Goal: Transaction & Acquisition: Purchase product/service

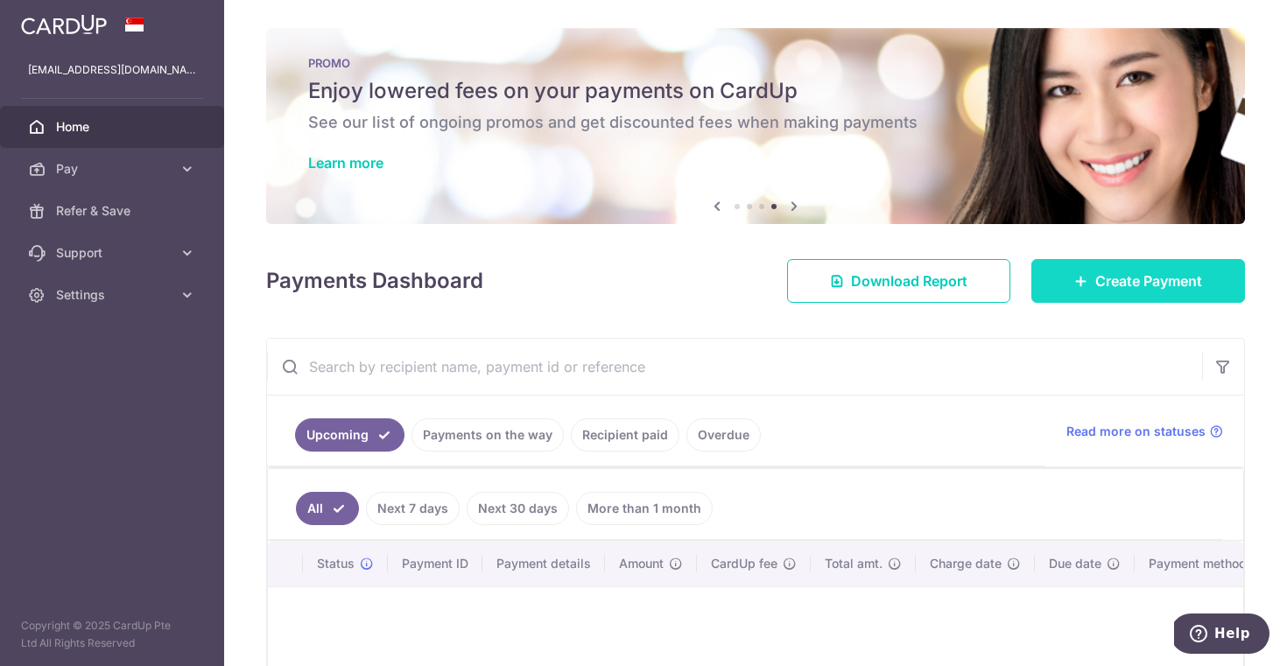
click at [1095, 295] on link "Create Payment" at bounding box center [1138, 281] width 214 height 44
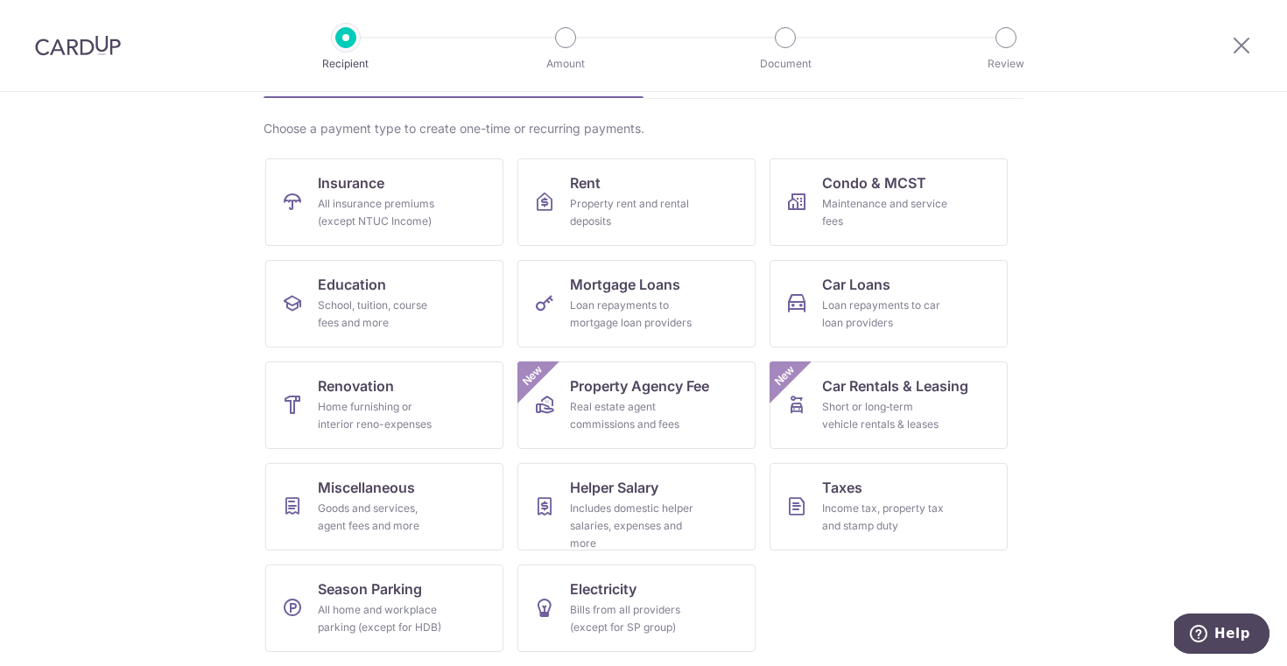
scroll to position [117, 0]
click at [380, 214] on div "All insurance premiums (except NTUC Income)" at bounding box center [381, 212] width 126 height 35
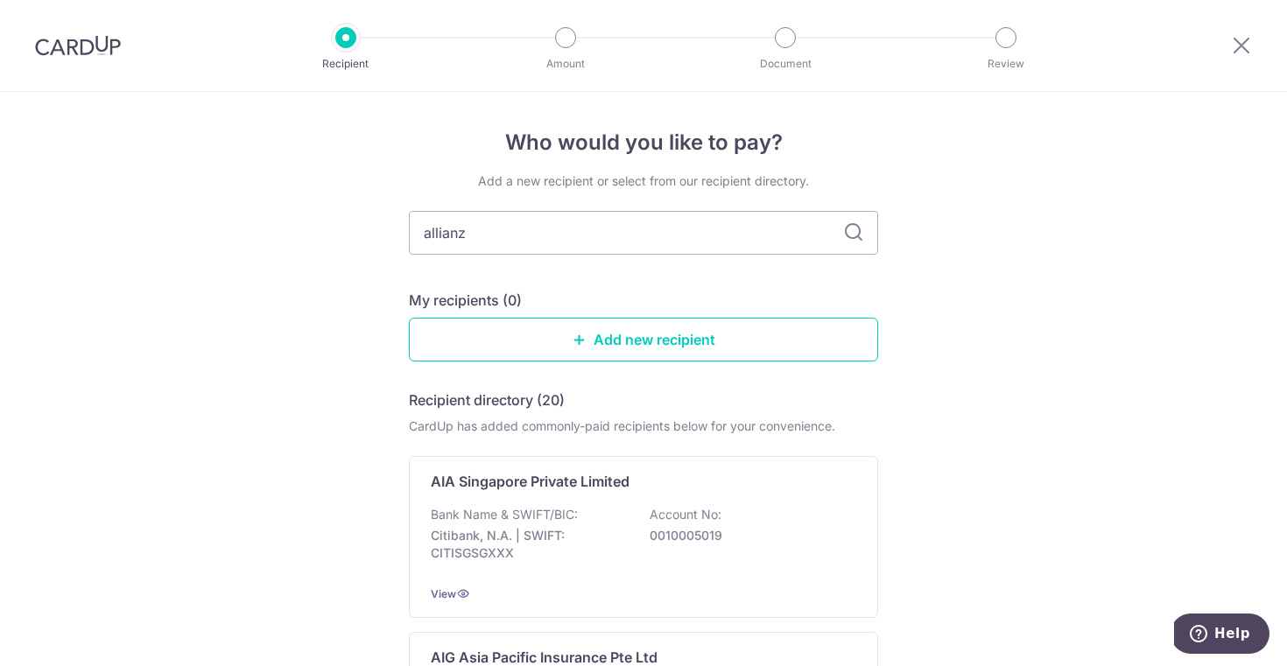
type input "allianz"
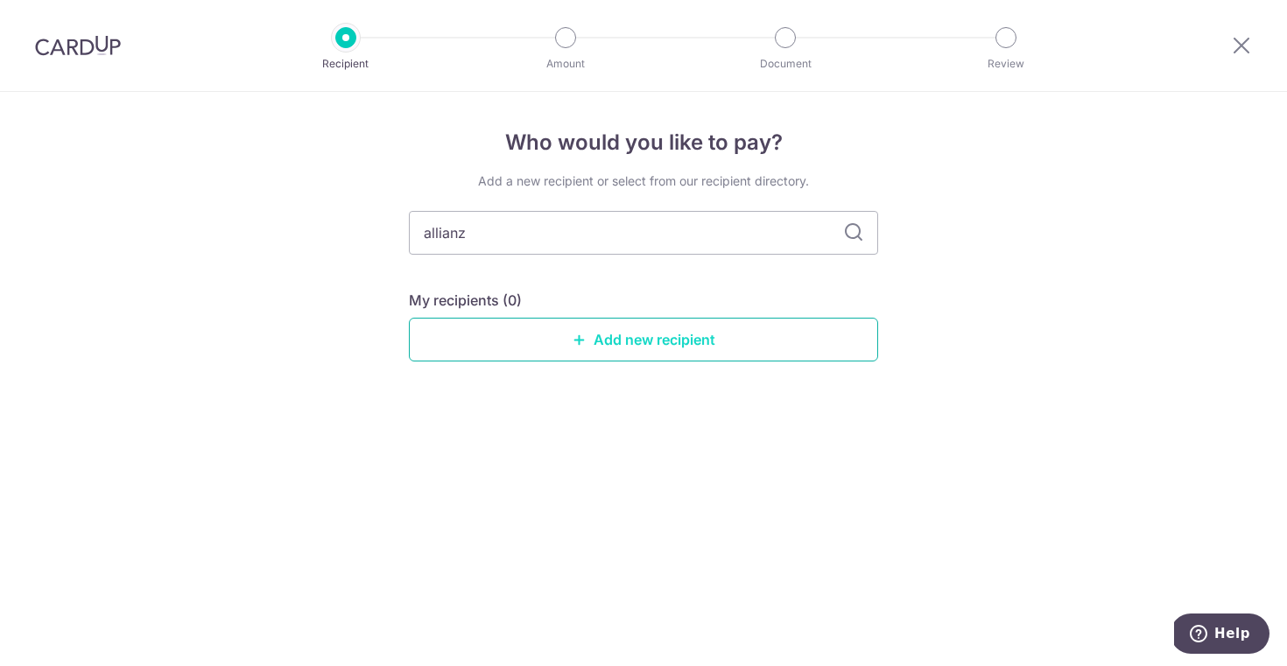
click at [708, 337] on link "Add new recipient" at bounding box center [643, 340] width 469 height 44
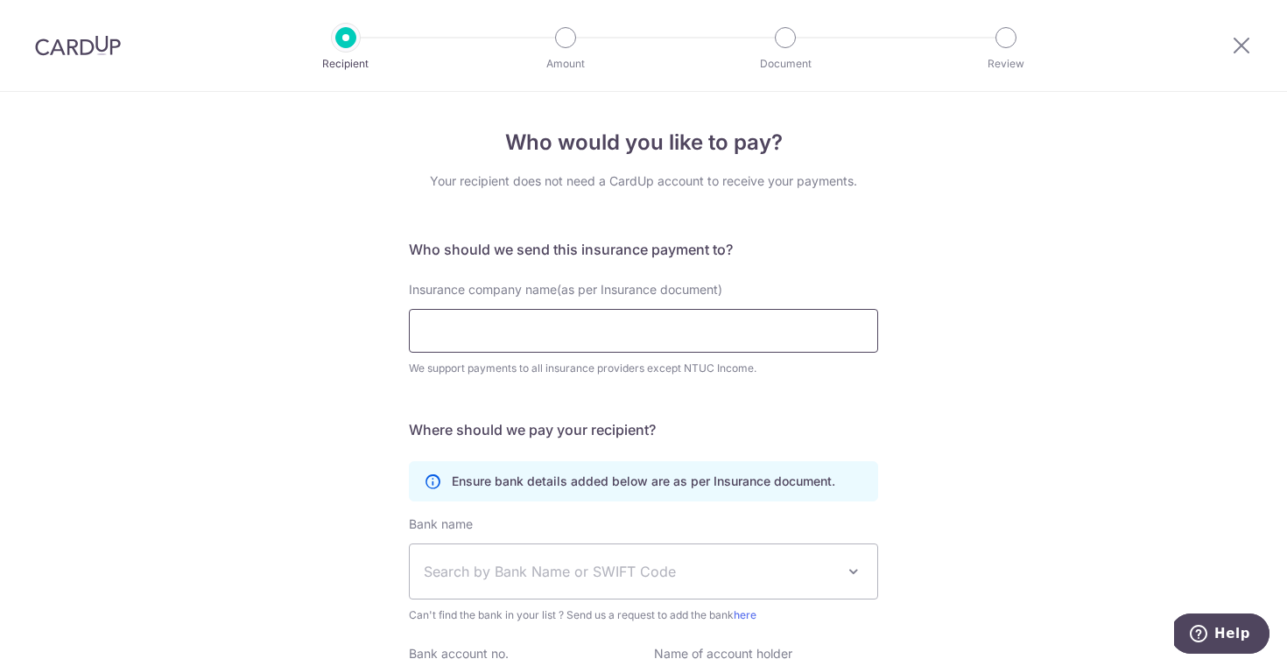
click at [688, 331] on input "Insurance company name(as per Insurance document)" at bounding box center [643, 331] width 469 height 44
type input "S"
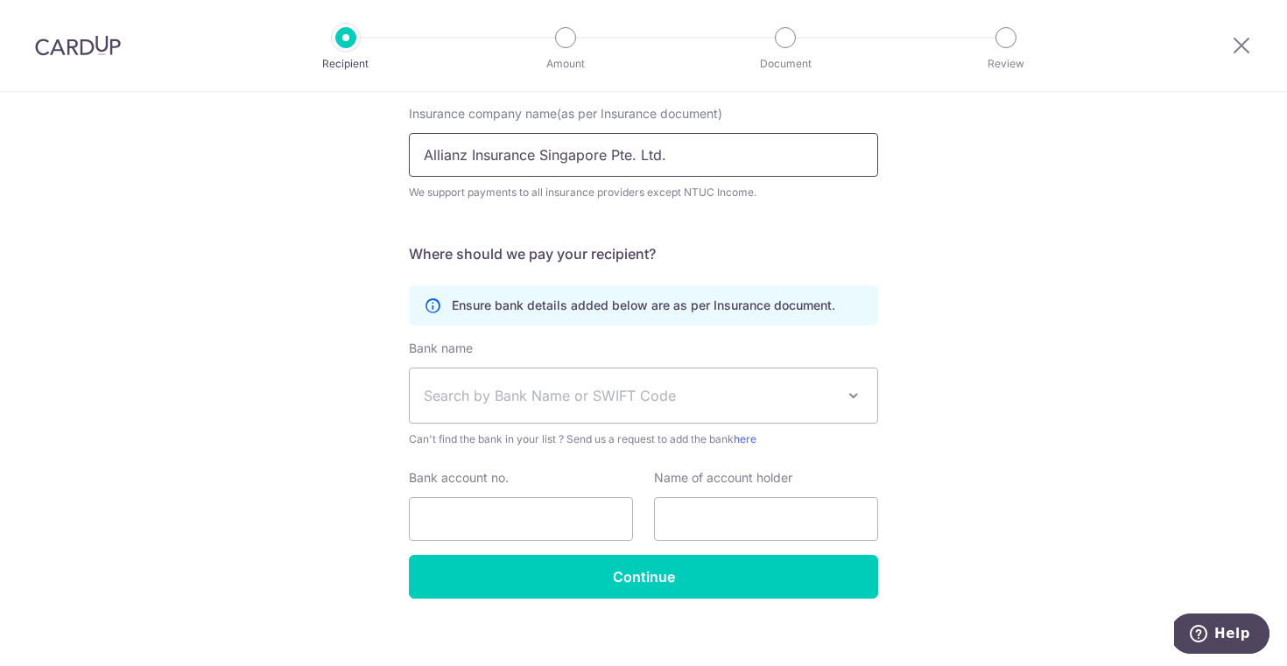
scroll to position [179, 0]
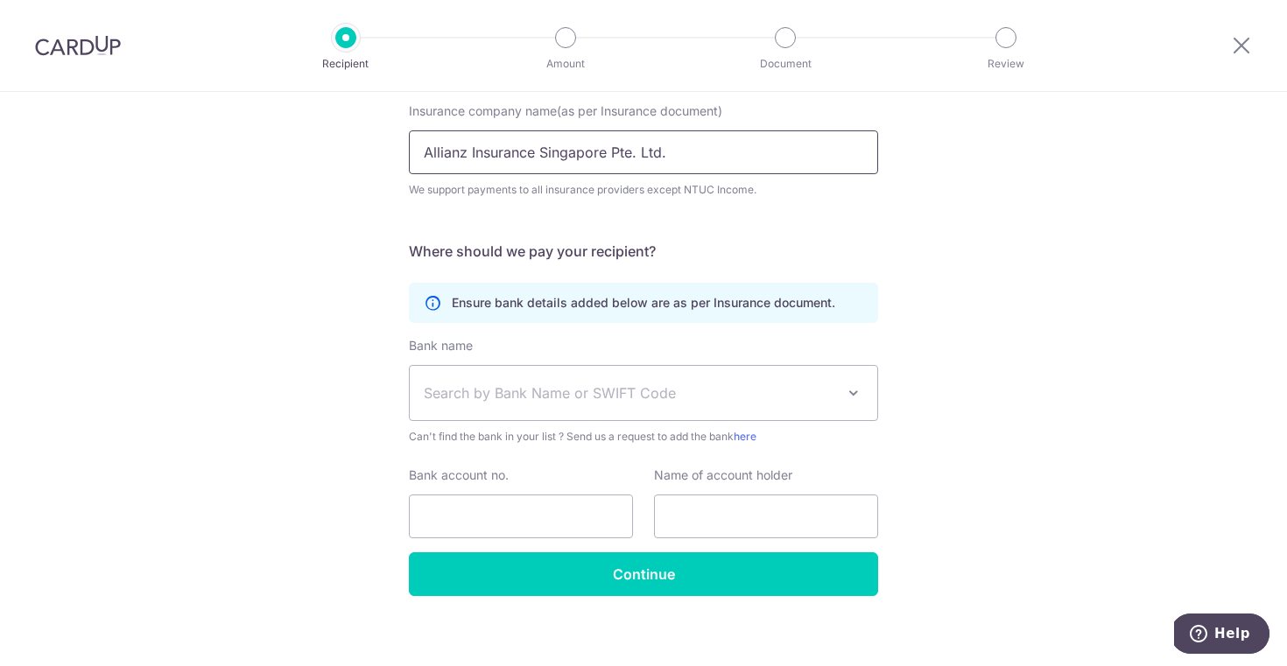
type input "Allianz Insurance Singapore Pte. Ltd."
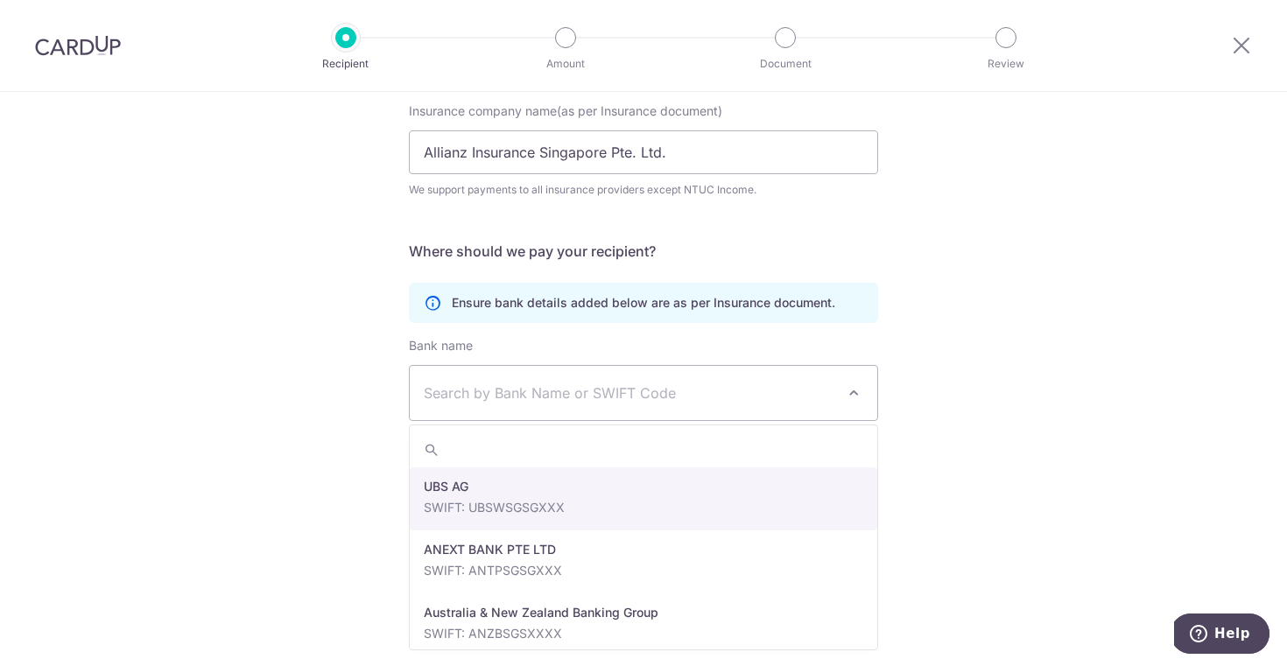
click at [557, 393] on span "Search by Bank Name or SWIFT Code" at bounding box center [630, 393] width 412 height 21
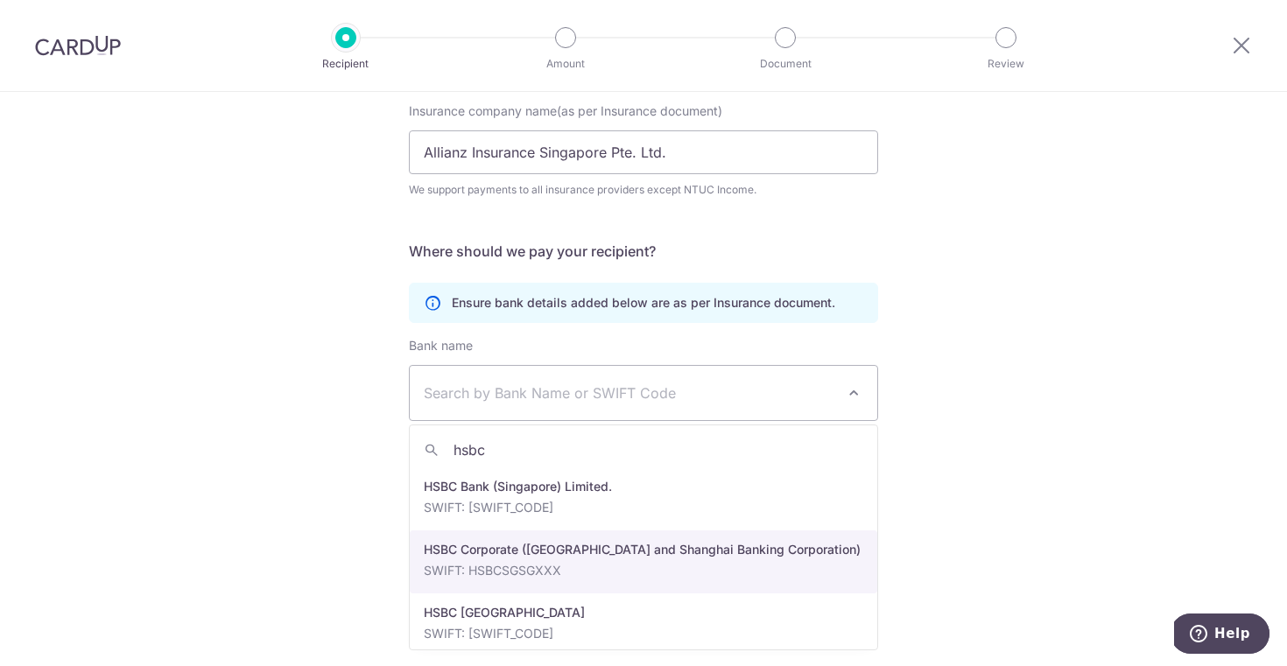
type input "hsbc"
select select "9"
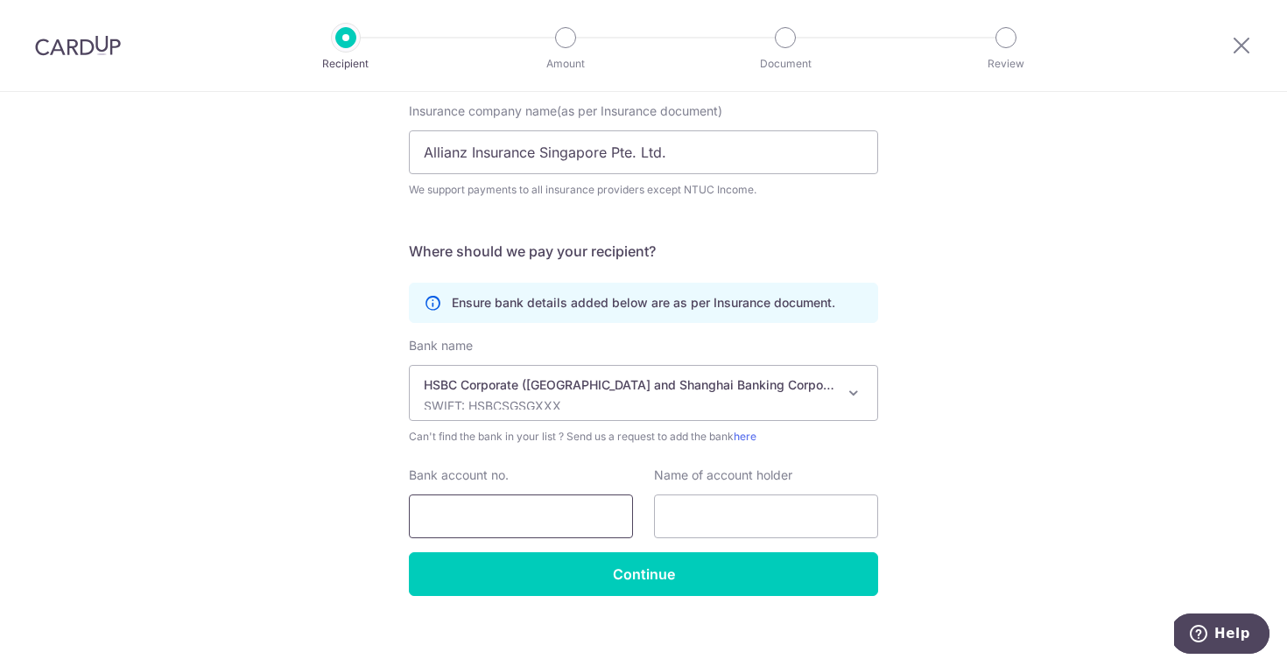
click at [539, 508] on input "Bank account no." at bounding box center [521, 517] width 224 height 44
click at [740, 520] on input "text" at bounding box center [766, 517] width 224 height 44
paste input "Allianz Insurance Singapore Pte. Ltd."
type input "ALLIANZ INSURANCE SINGAPORE PTE. LTD."
click at [592, 527] on input "Bank account no." at bounding box center [521, 517] width 224 height 44
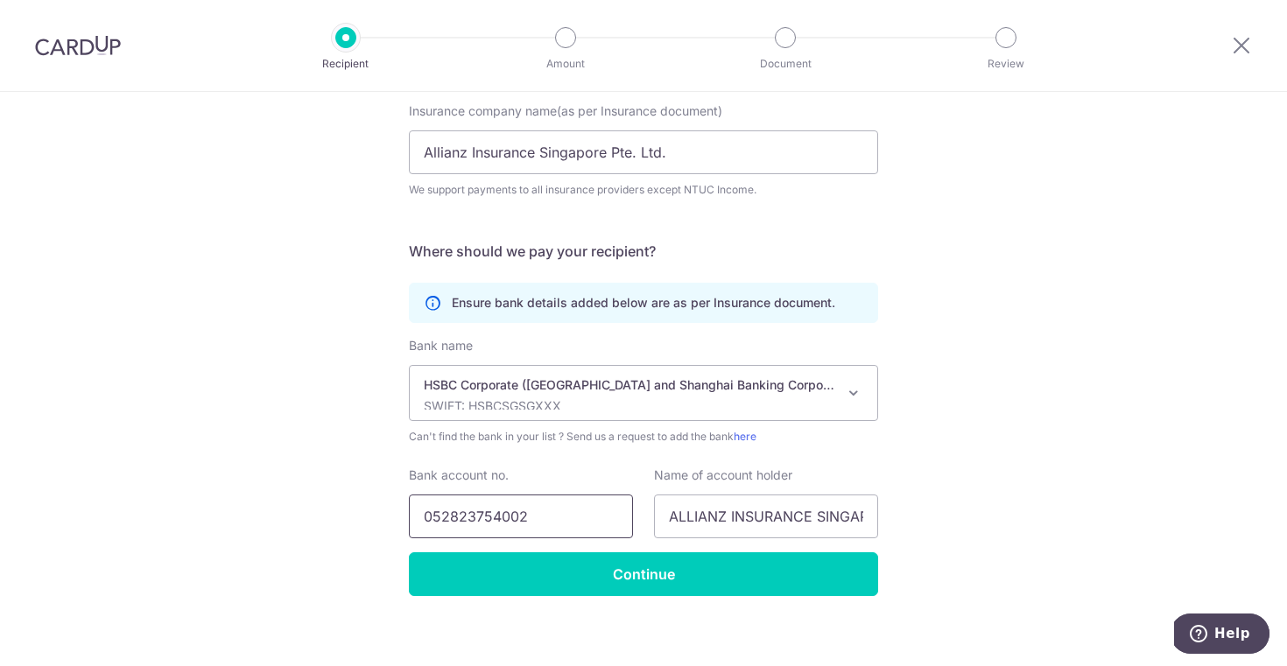
drag, startPoint x: 450, startPoint y: 525, endPoint x: 478, endPoint y: 521, distance: 28.4
click at [478, 521] on input "052823754002" at bounding box center [521, 517] width 224 height 44
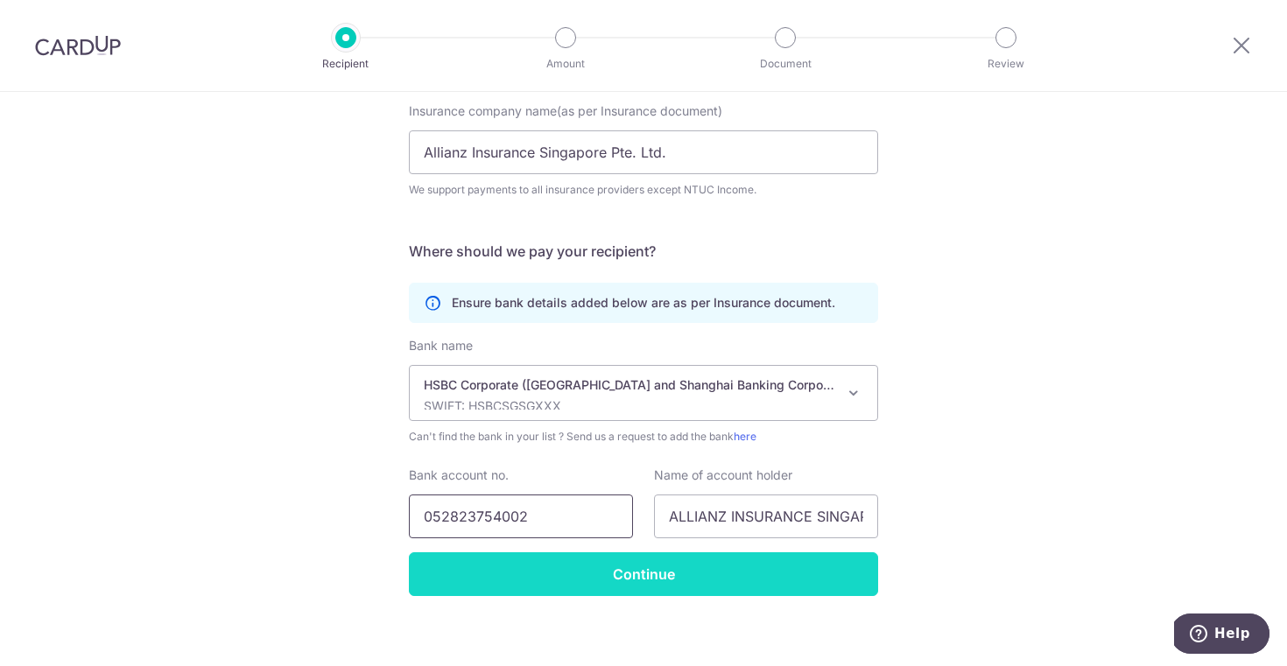
type input "052823754002"
click at [472, 589] on input "Continue" at bounding box center [643, 574] width 469 height 44
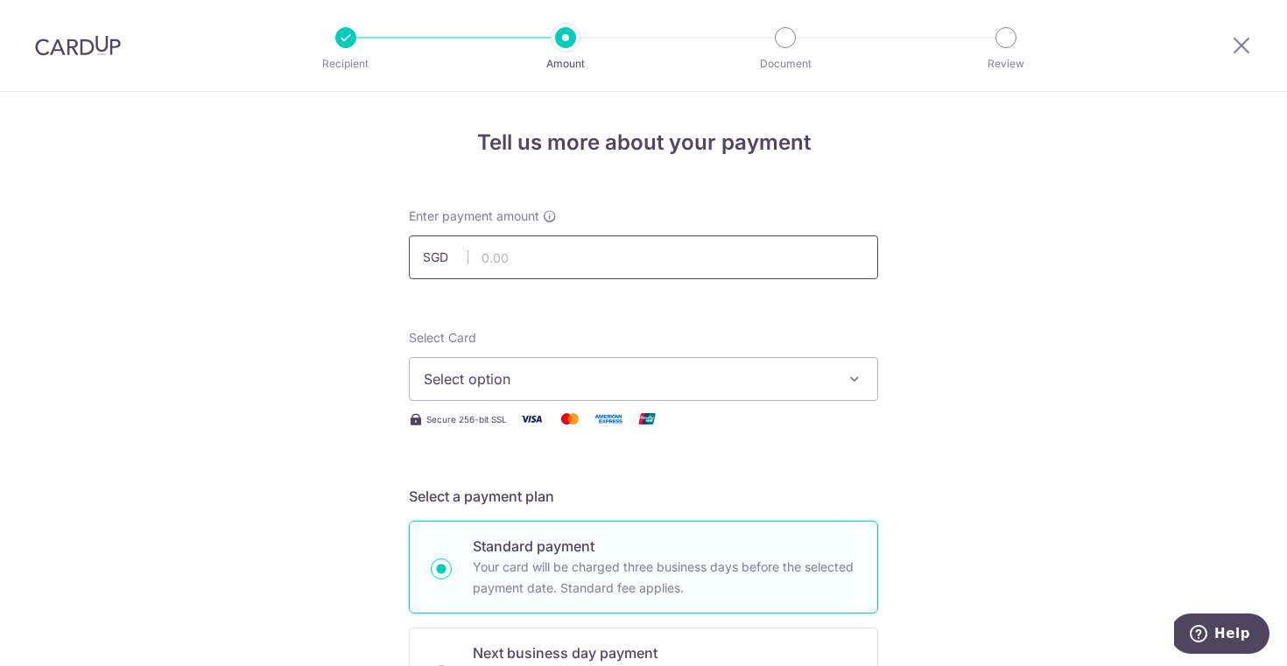
click at [690, 250] on input "text" at bounding box center [643, 258] width 469 height 44
type input "3,998.12"
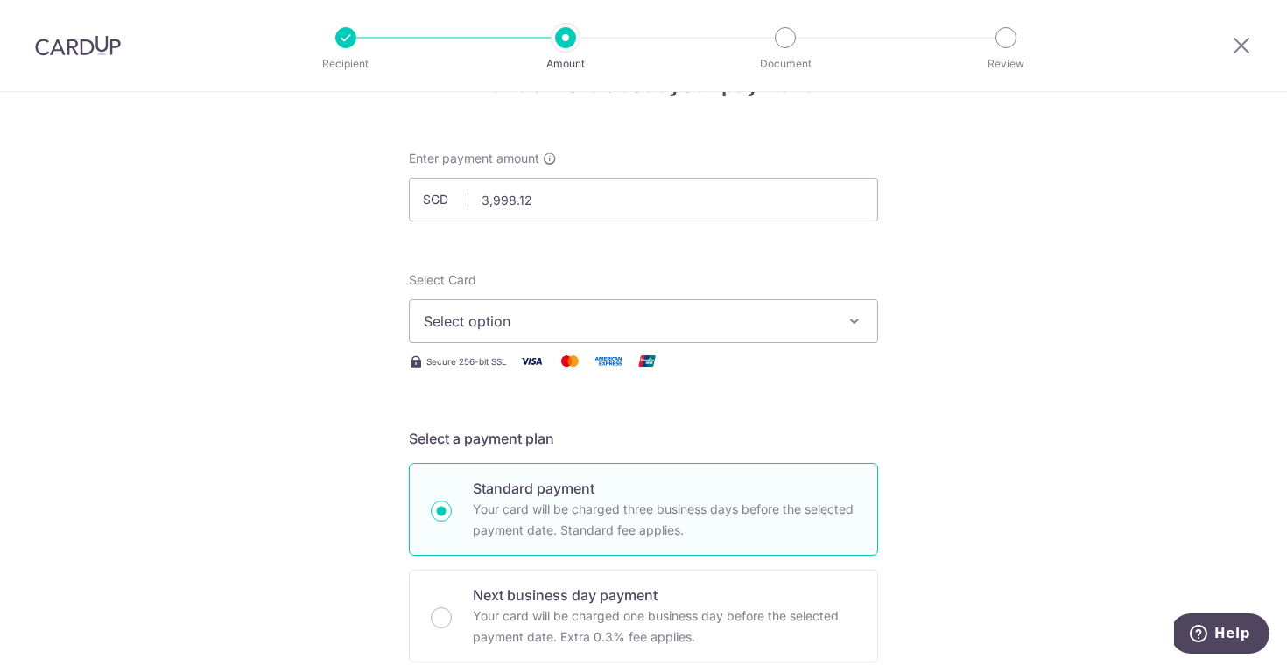
scroll to position [60, 0]
click at [464, 318] on span "Select option" at bounding box center [628, 318] width 408 height 21
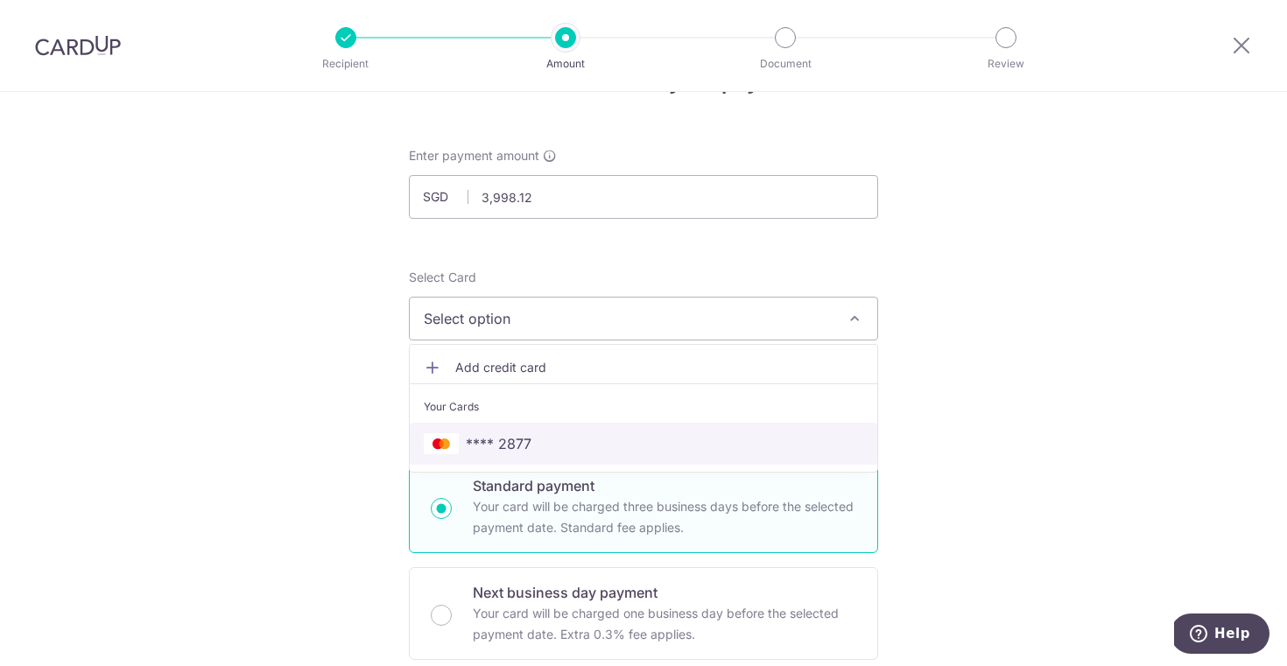
click at [493, 446] on span "**** 2877" at bounding box center [499, 443] width 66 height 21
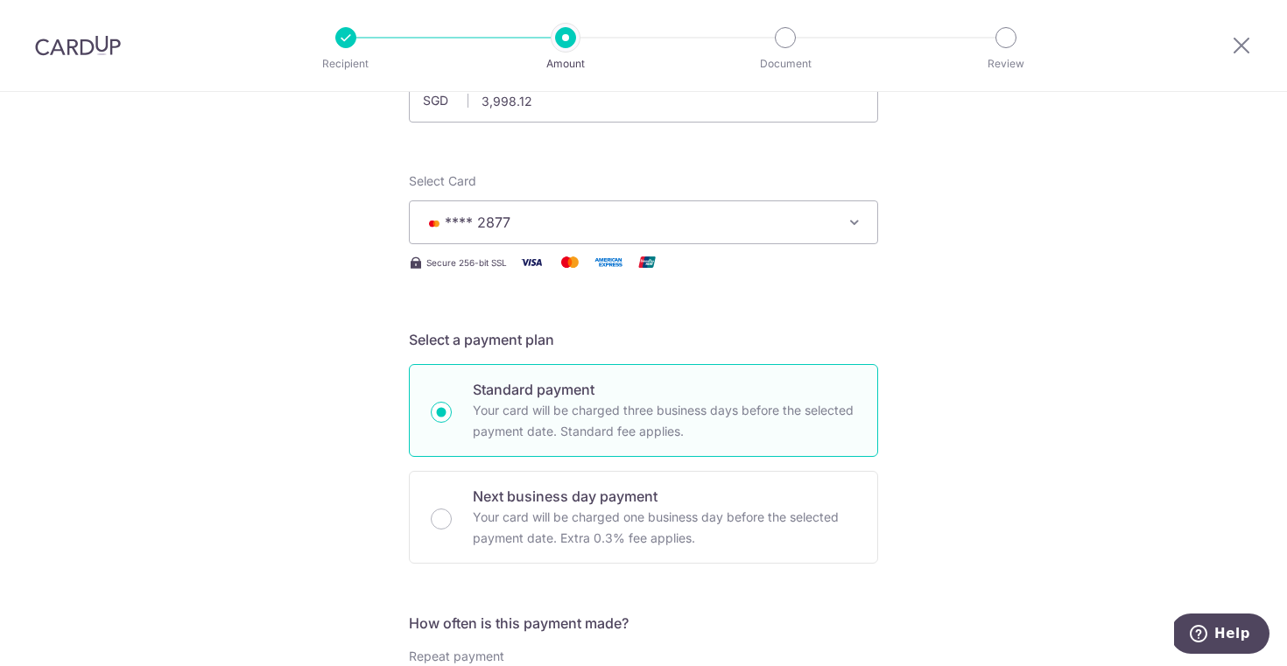
scroll to position [151, 0]
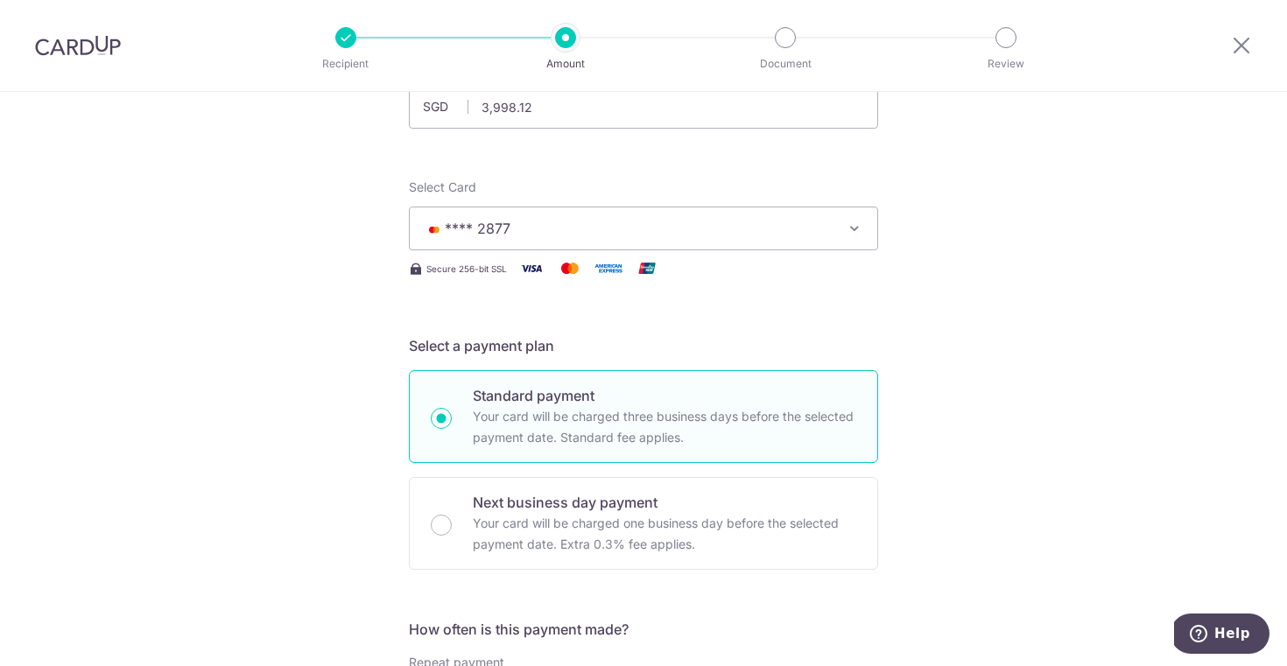
click at [535, 227] on span "**** 2877" at bounding box center [628, 228] width 408 height 21
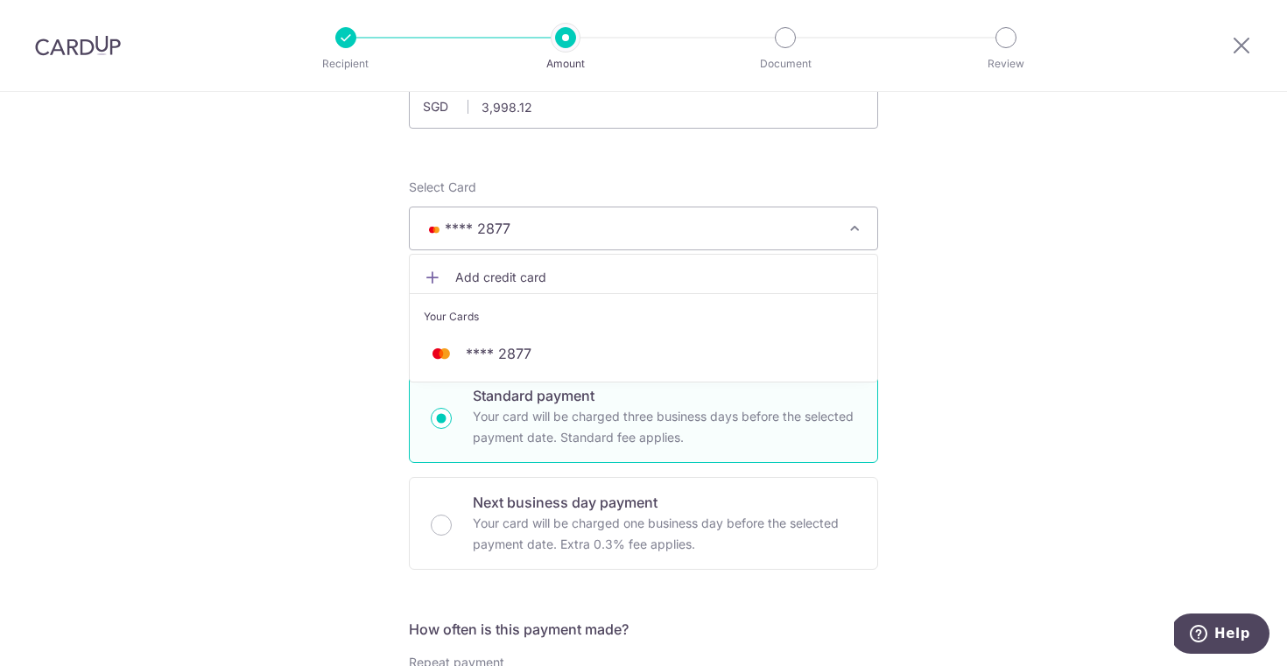
click at [531, 285] on span "Add credit card" at bounding box center [659, 278] width 408 height 18
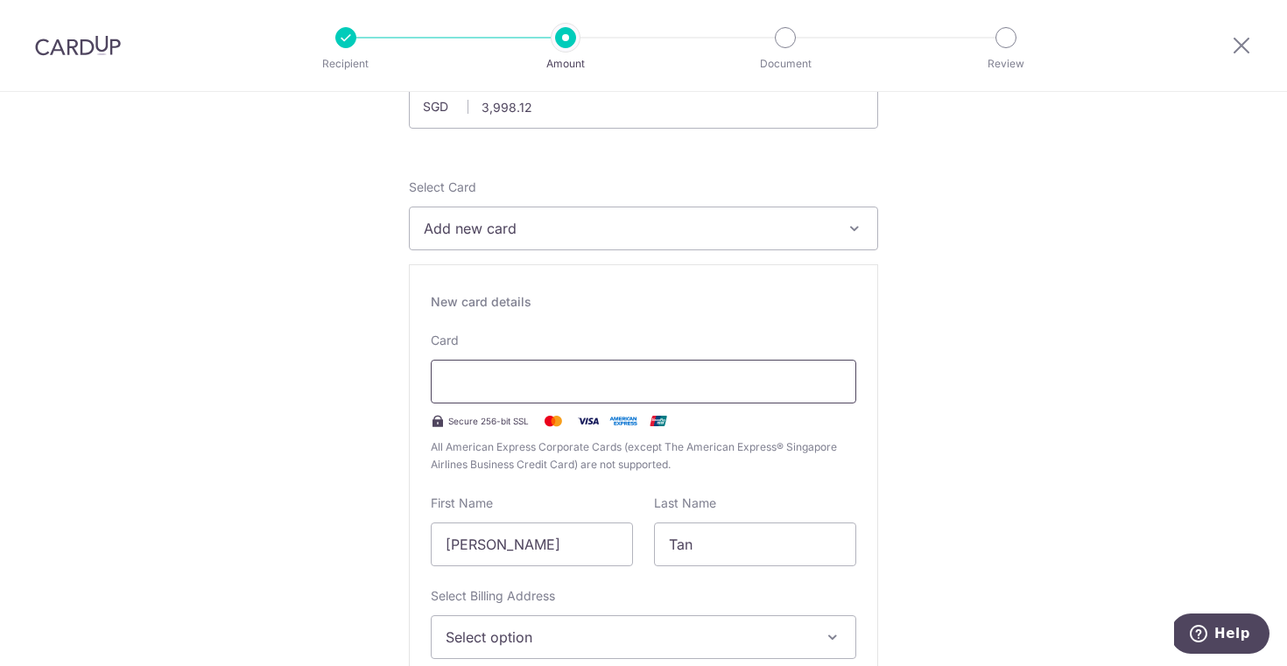
click at [511, 392] on div at bounding box center [644, 382] width 426 height 44
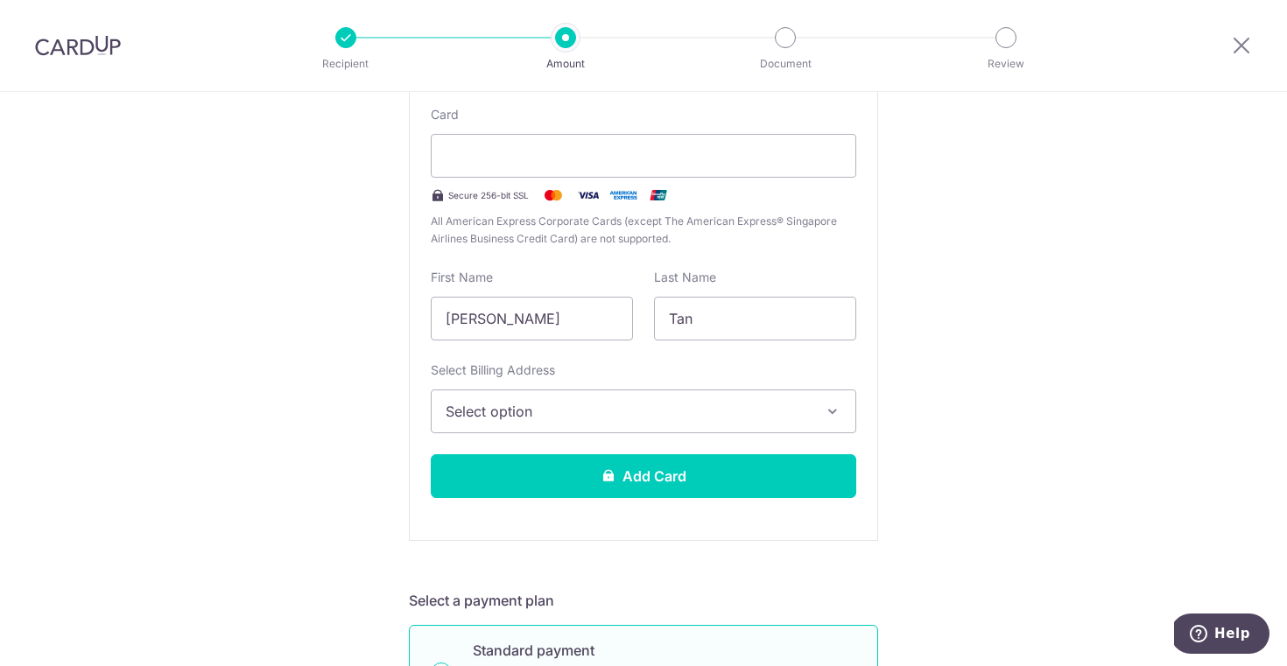
scroll to position [379, 0]
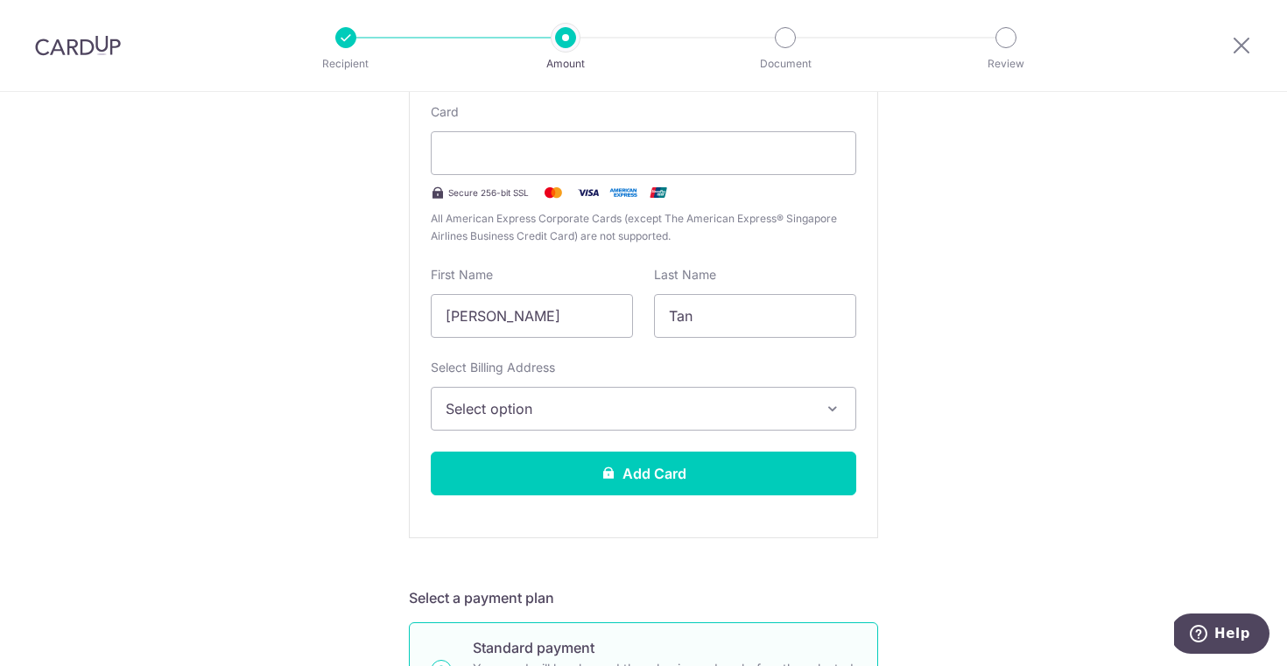
click at [757, 405] on span "Select option" at bounding box center [628, 408] width 364 height 21
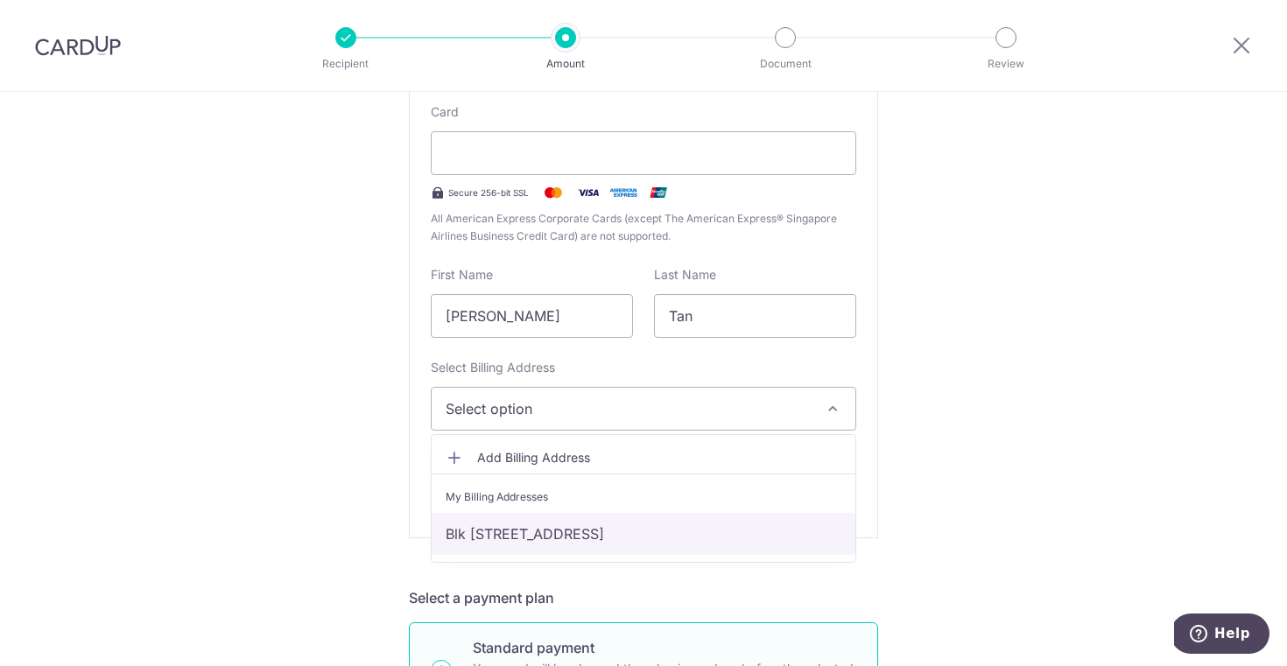
click at [673, 537] on link "Blk 451 #06-499, Sin Ming Avenue, Singapore, Singapore, Singapore-570451" at bounding box center [644, 534] width 424 height 42
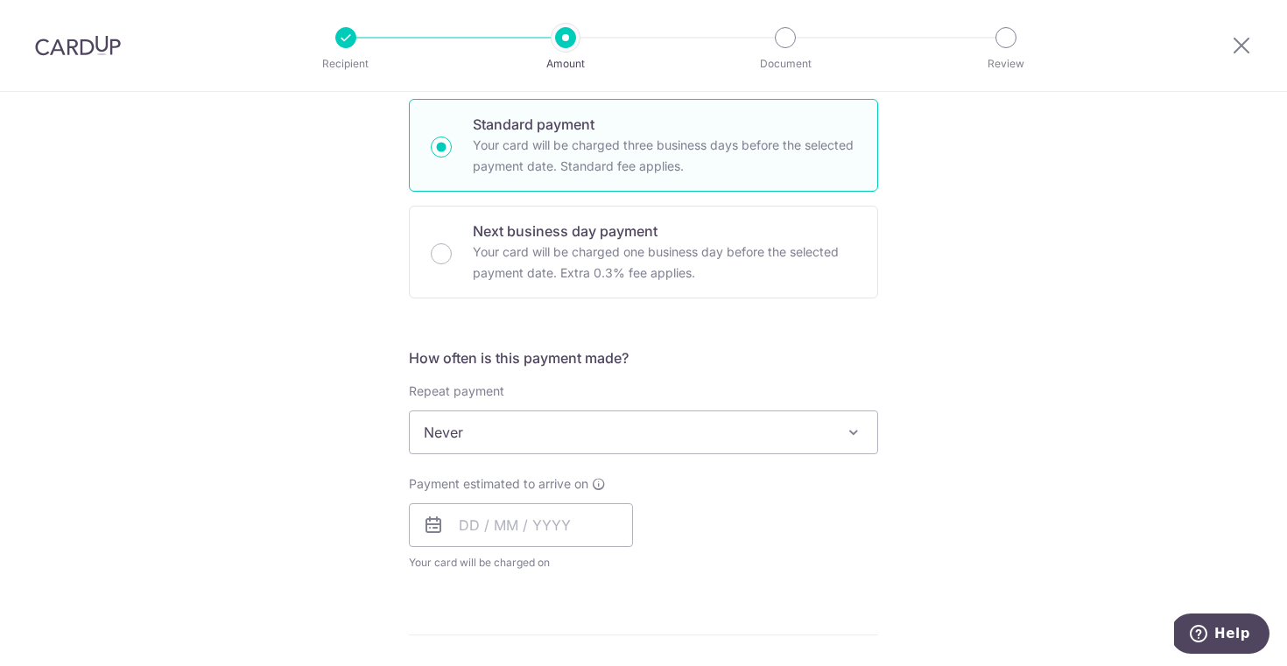
scroll to position [904, 0]
click at [469, 528] on input "text" at bounding box center [521, 525] width 224 height 44
click at [432, 524] on icon at bounding box center [433, 524] width 21 height 21
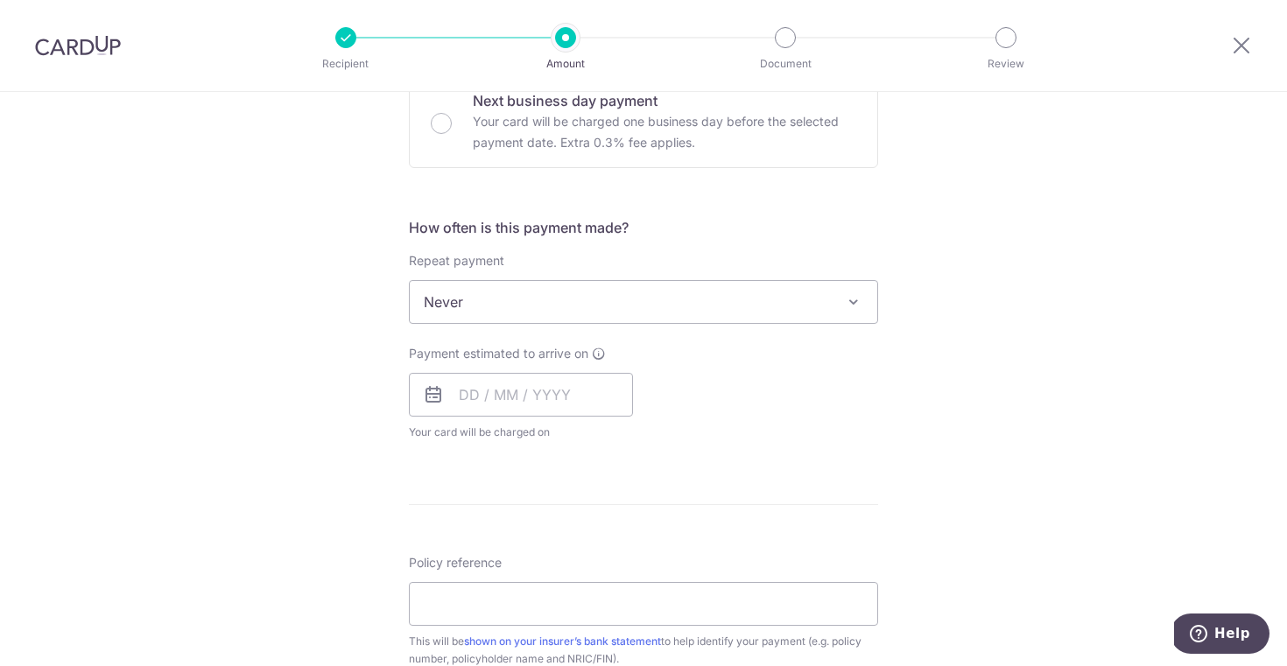
scroll to position [1071, 0]
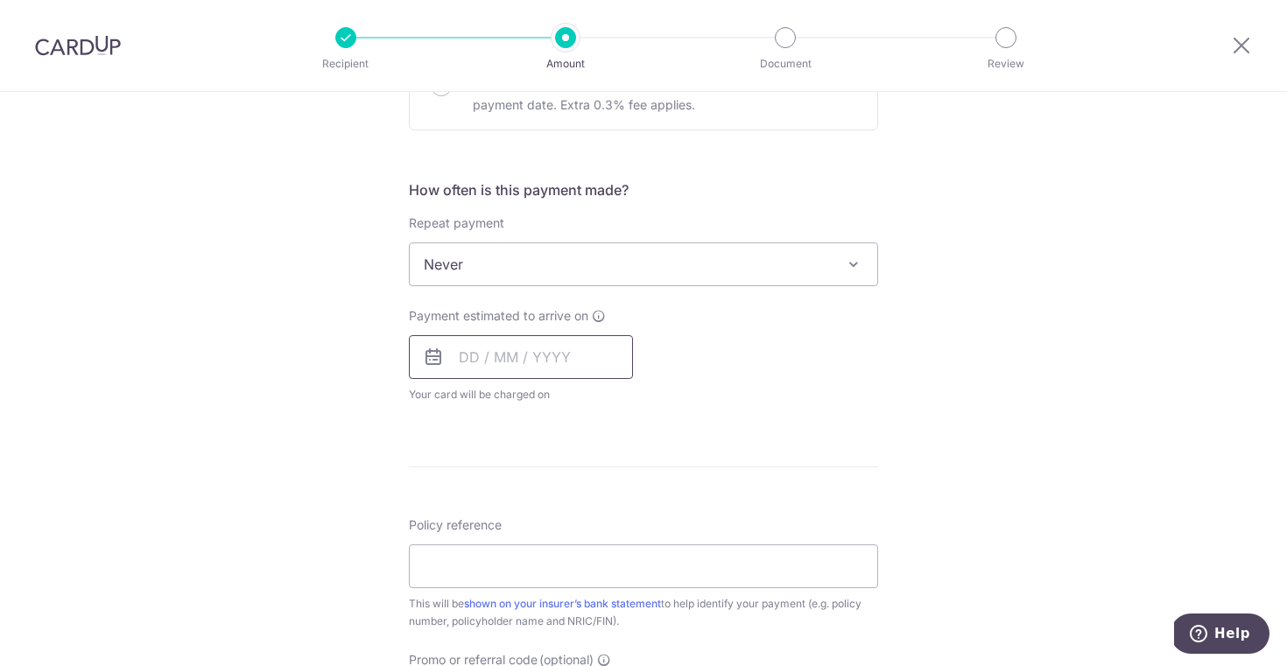
click at [441, 368] on input "text" at bounding box center [521, 357] width 224 height 44
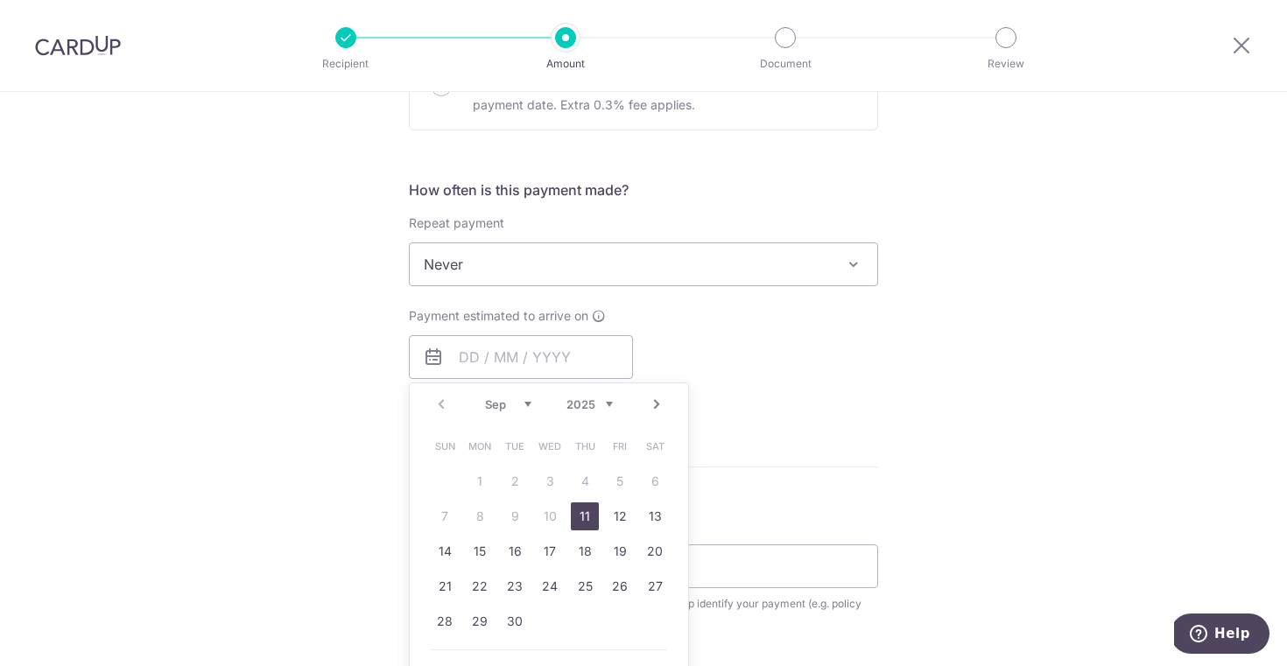
click at [584, 511] on link "11" at bounding box center [585, 517] width 28 height 28
type input "[DATE]"
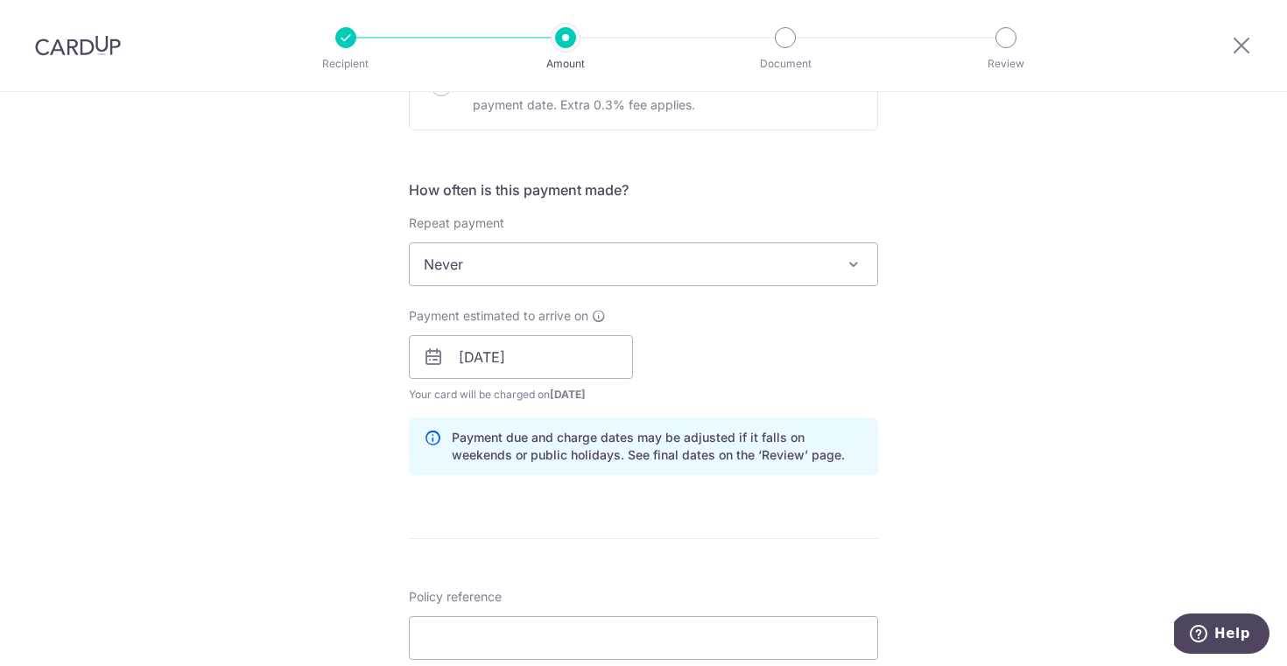
click at [590, 390] on form "Enter payment amount SGD 3,998.12 3998.12 Recipient added successfully! Select …" at bounding box center [643, 106] width 469 height 1938
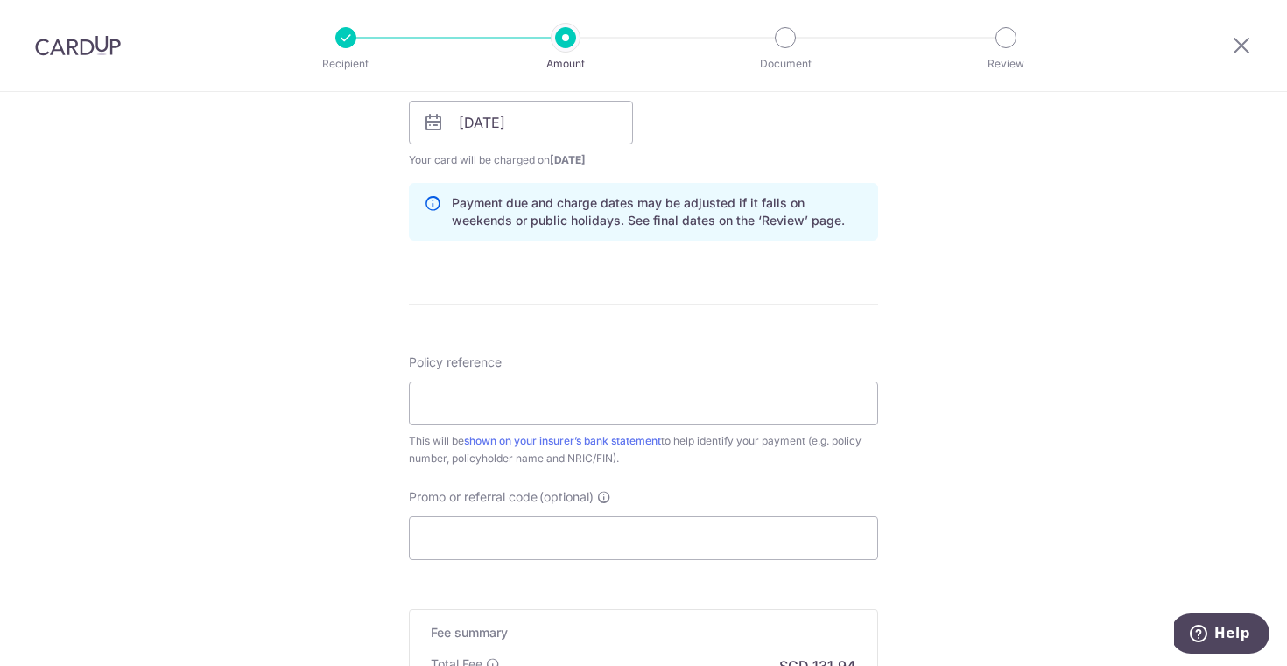
scroll to position [1307, 0]
click at [709, 389] on input "Policy reference" at bounding box center [643, 402] width 469 height 44
type input "t"
click at [446, 407] on input "TAN POH LIN - KIA CARNIVAL INS" at bounding box center [643, 402] width 469 height 44
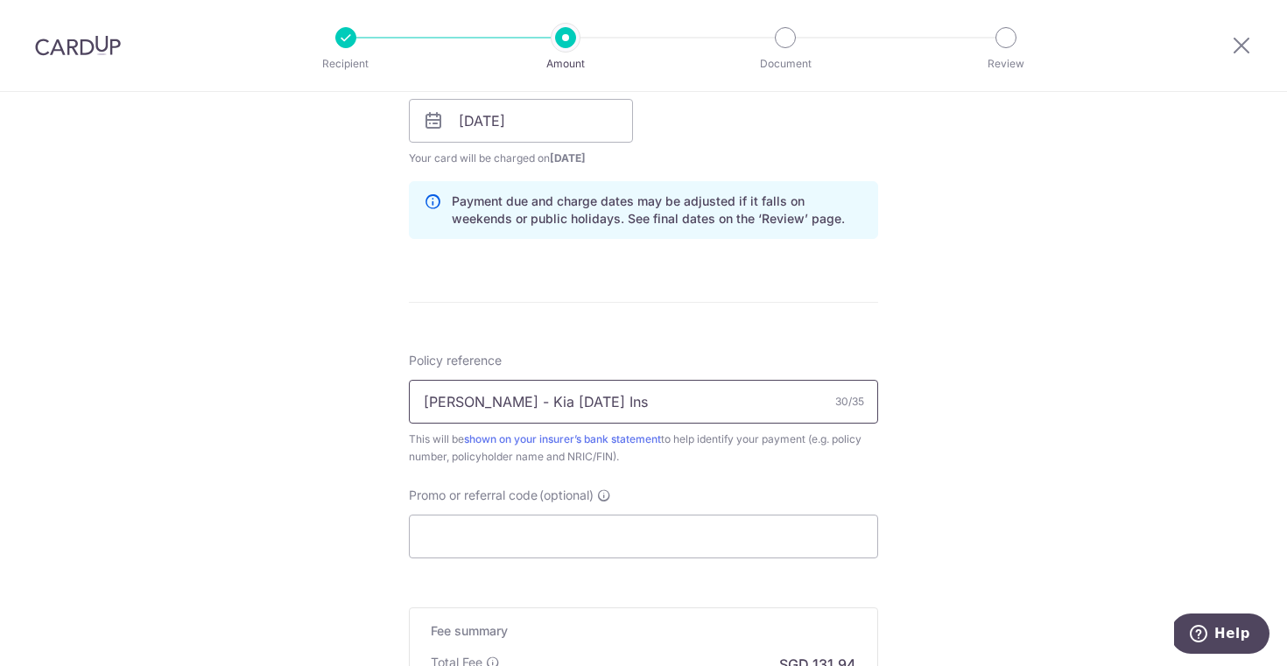
type input "Tan Poh Lin - Kia Carnival Ins"
paste input "OFF225"
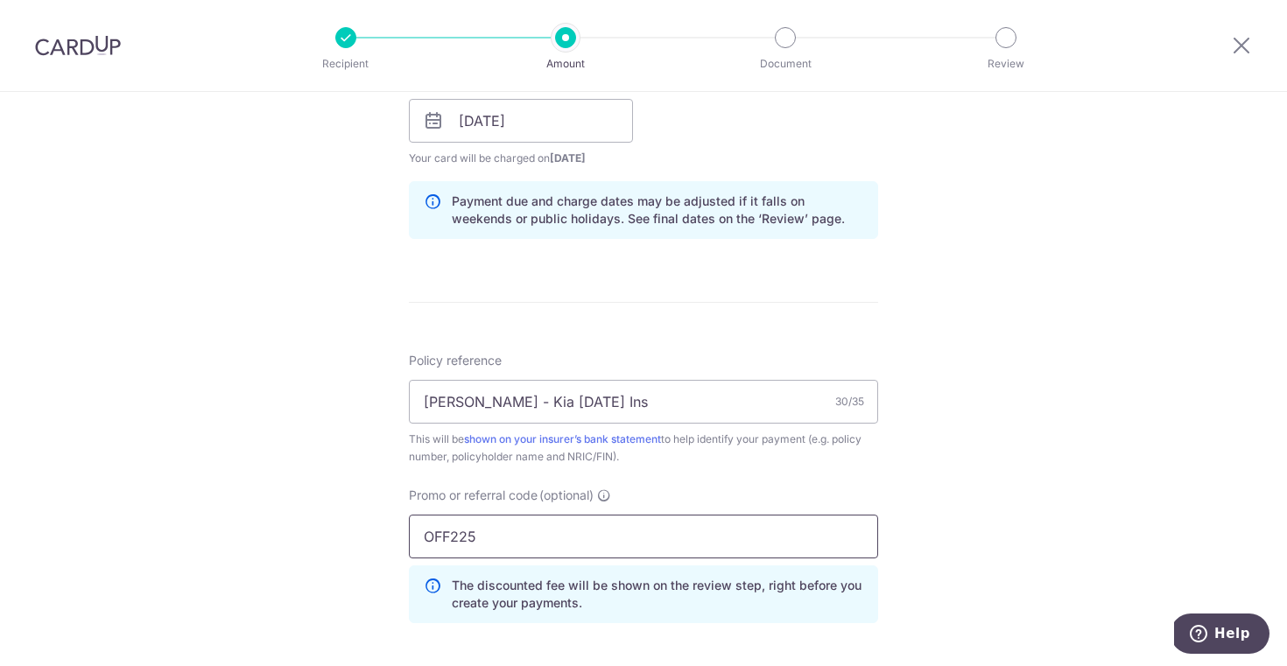
type input "OFF225"
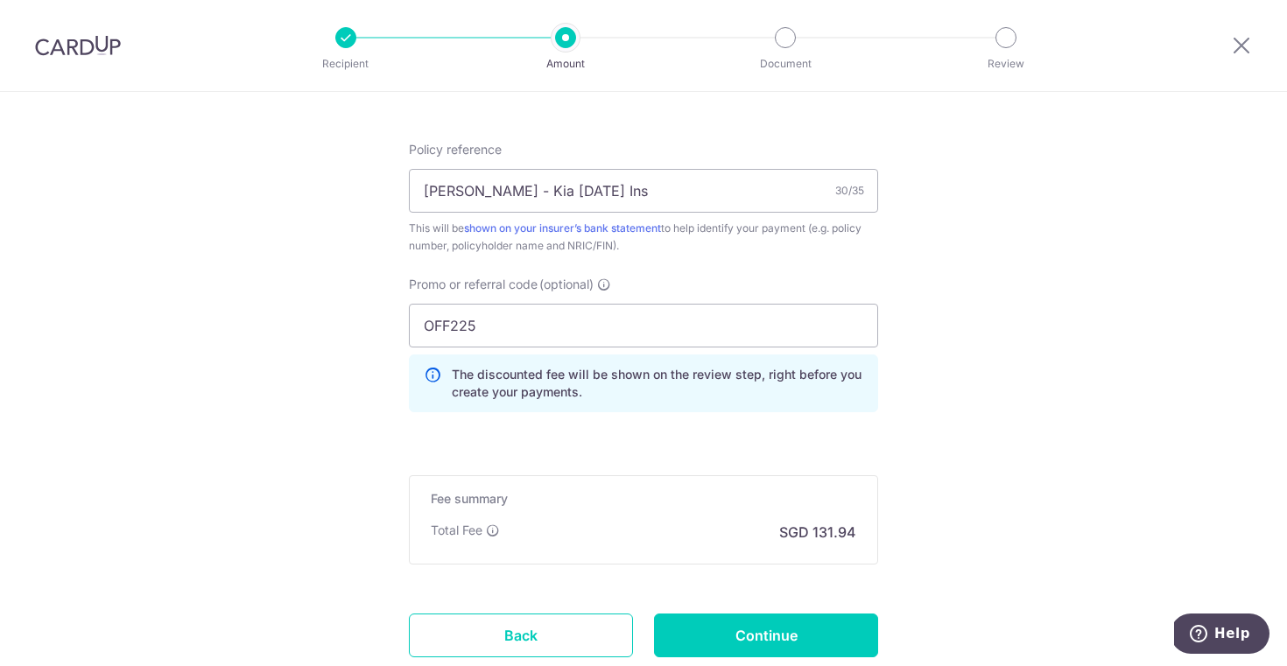
scroll to position [1533, 0]
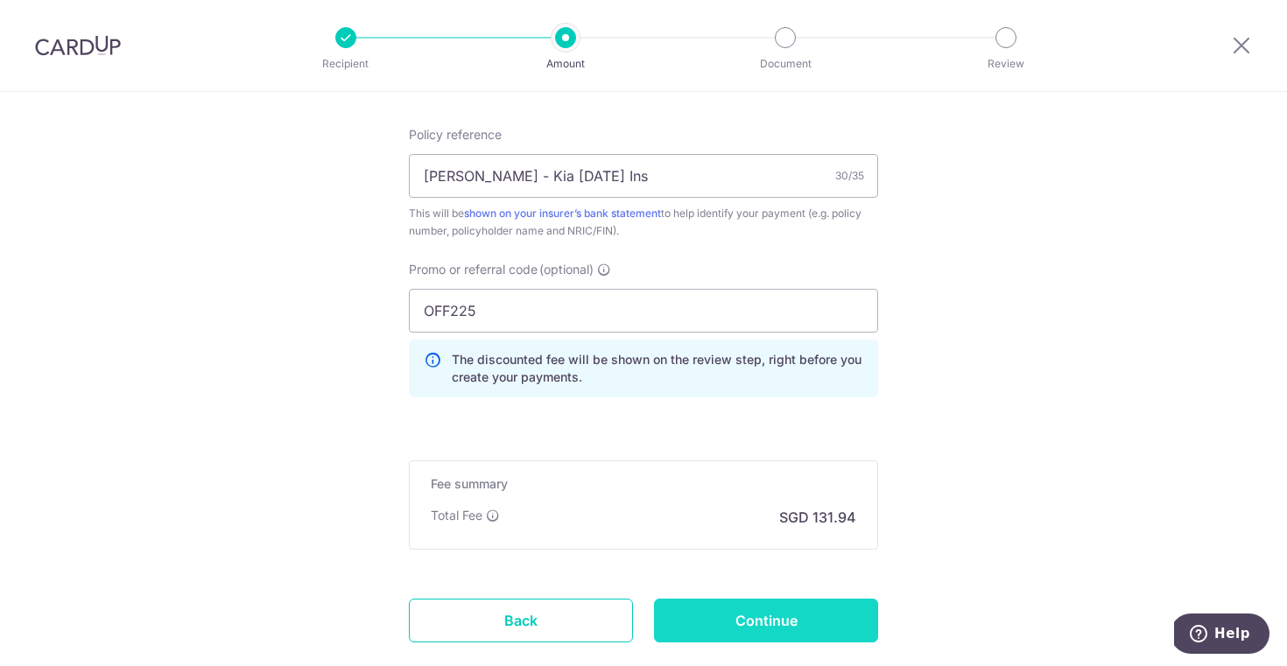
click at [731, 622] on input "Continue" at bounding box center [766, 621] width 224 height 44
type input "Create Schedule"
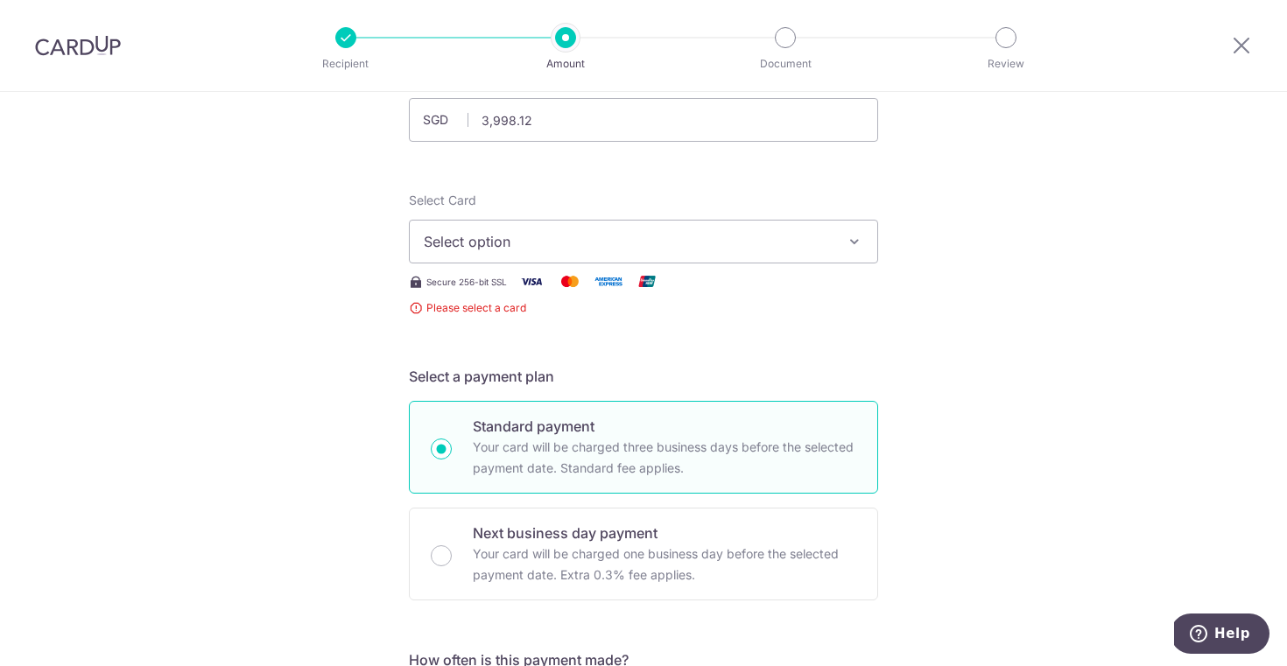
scroll to position [130, 0]
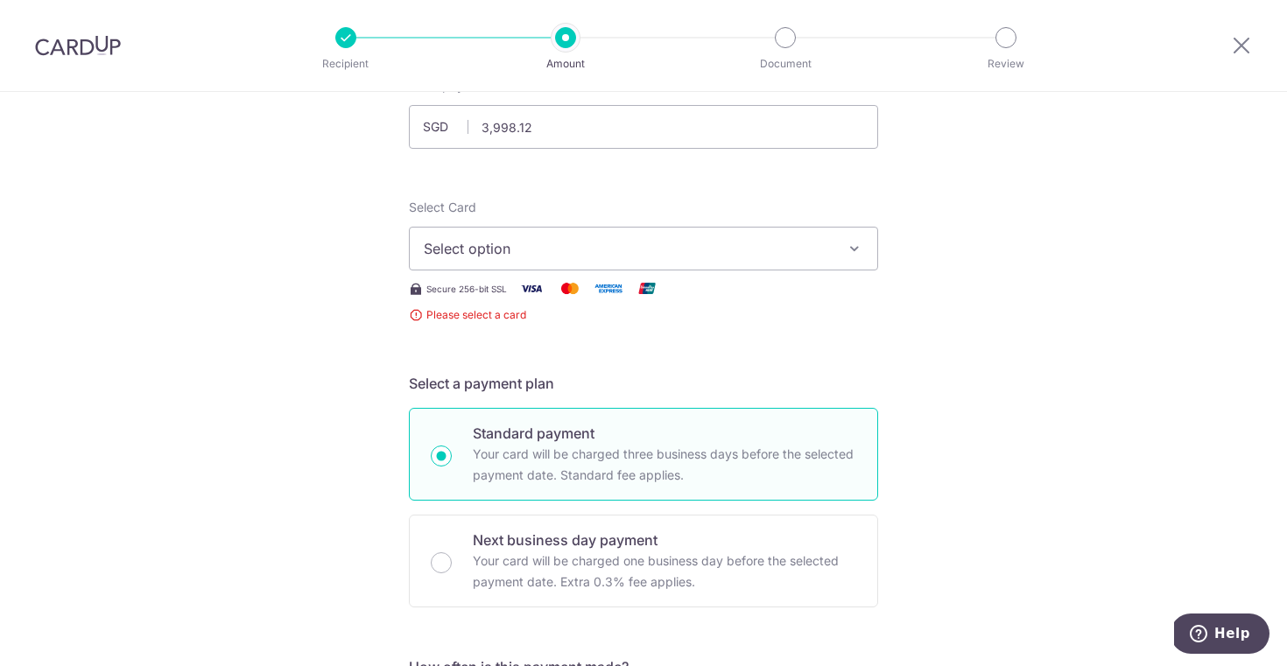
click at [761, 256] on span "Select option" at bounding box center [628, 248] width 408 height 21
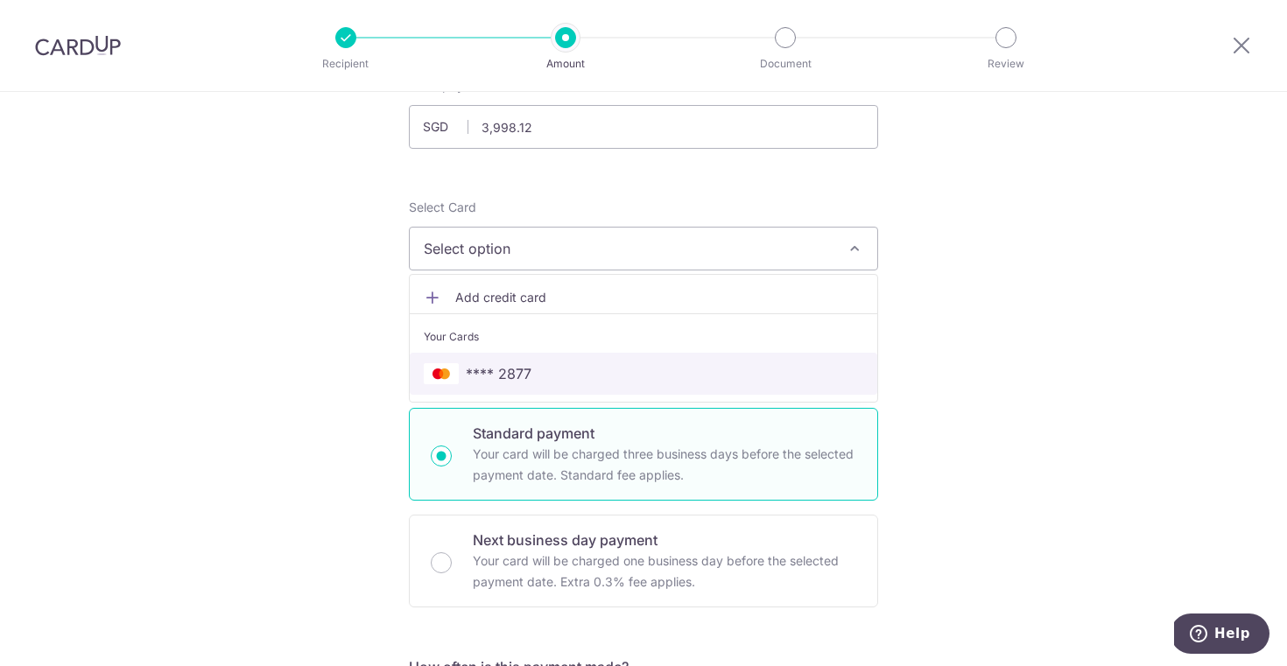
click at [703, 390] on link "**** 2877" at bounding box center [644, 374] width 468 height 42
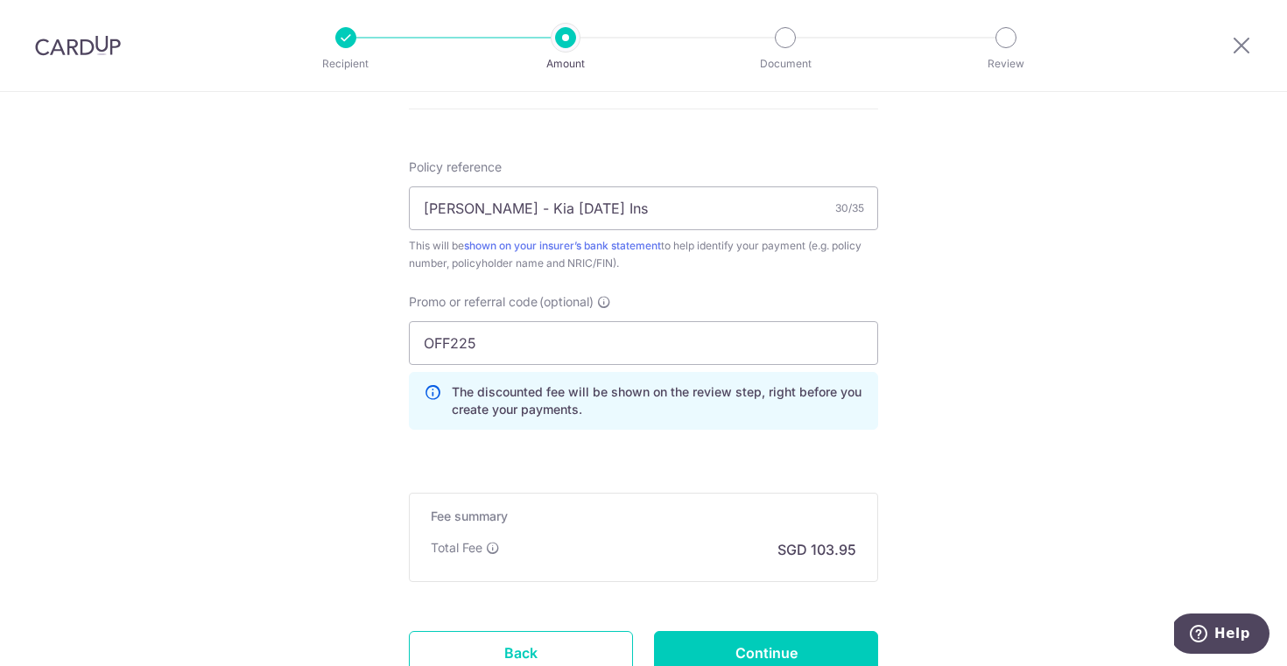
scroll to position [1057, 0]
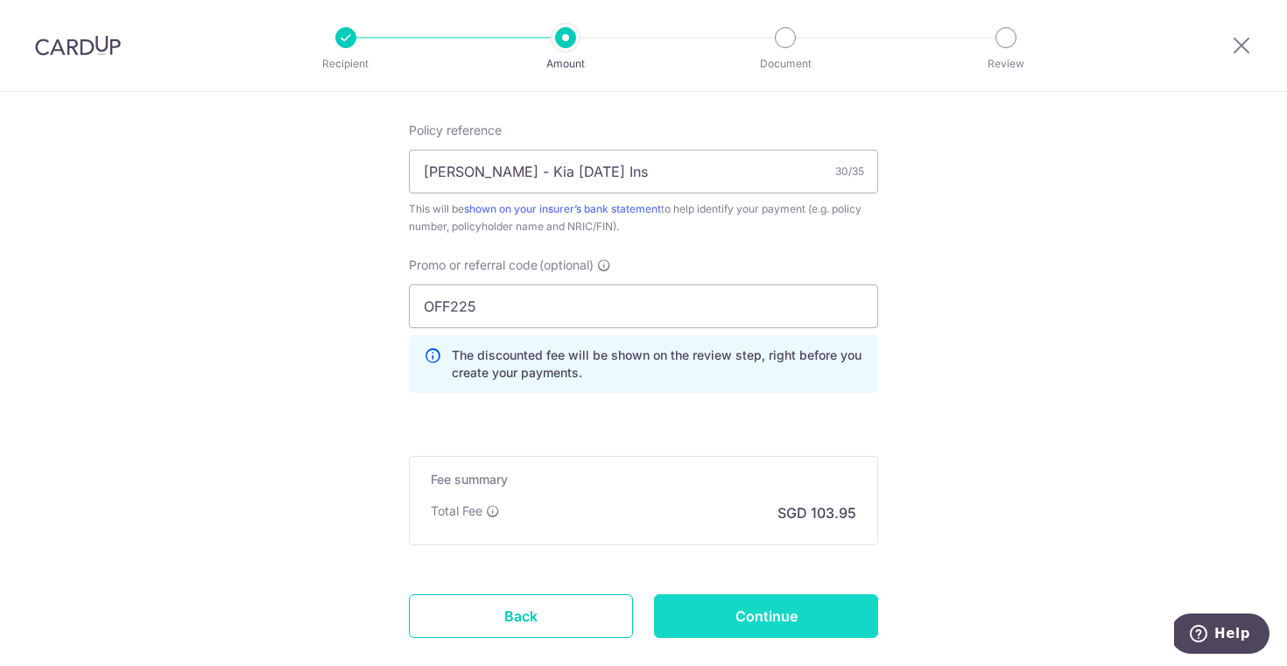
click at [833, 623] on input "Continue" at bounding box center [766, 617] width 224 height 44
type input "Create Schedule"
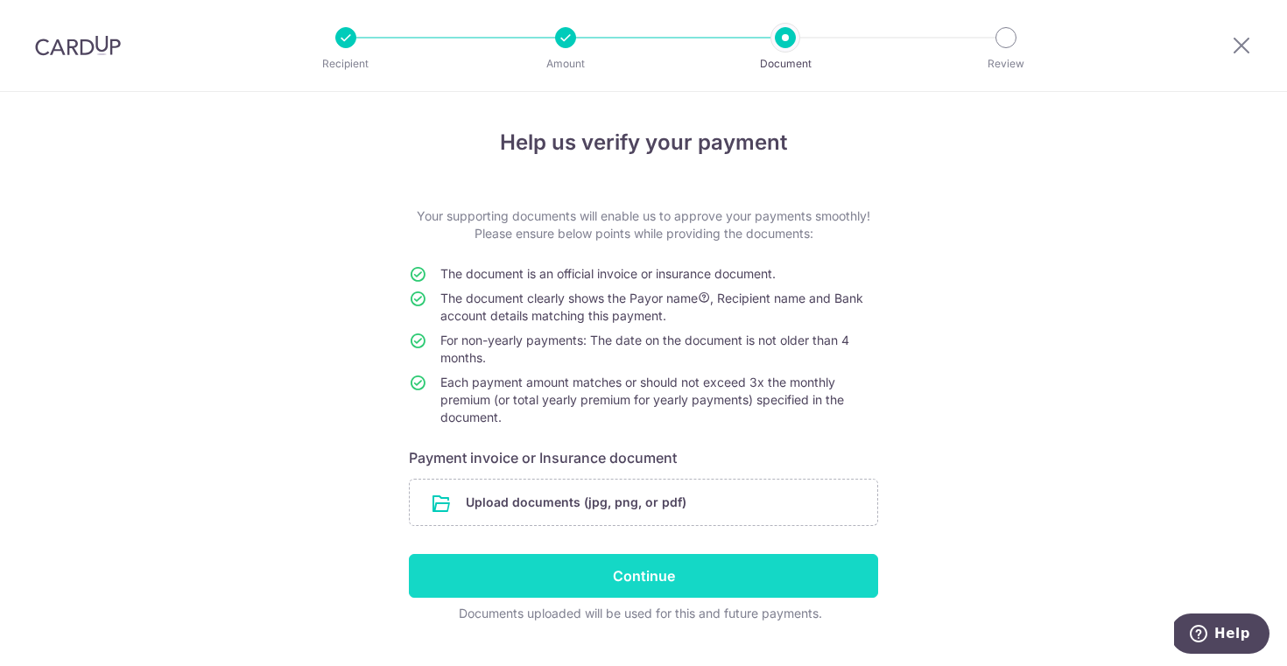
click at [631, 579] on input "Continue" at bounding box center [643, 576] width 469 height 44
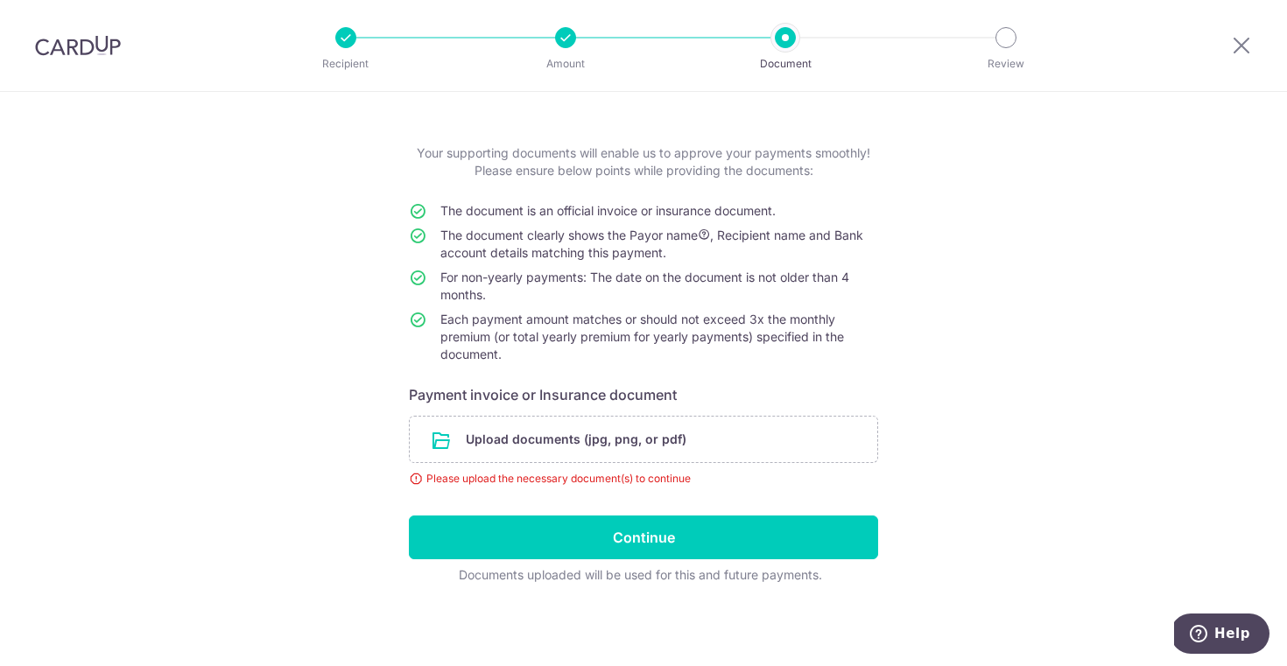
drag, startPoint x: 437, startPoint y: 314, endPoint x: 578, endPoint y: 350, distance: 145.5
click at [578, 350] on tr "Each payment amount matches or should not exceed 3x the monthly premium (or tot…" at bounding box center [643, 341] width 469 height 60
click at [578, 358] on td "Each payment amount matches or should not exceed 3x the monthly premium (or tot…" at bounding box center [659, 341] width 438 height 60
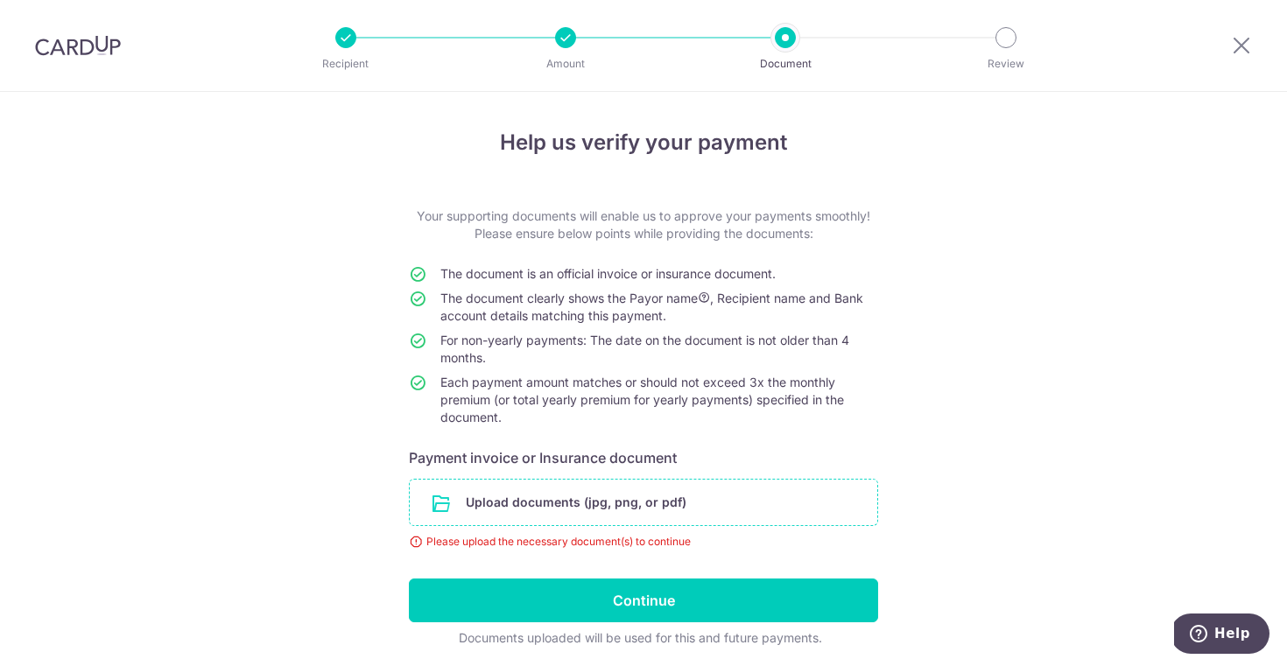
click at [443, 507] on input "file" at bounding box center [644, 503] width 468 height 46
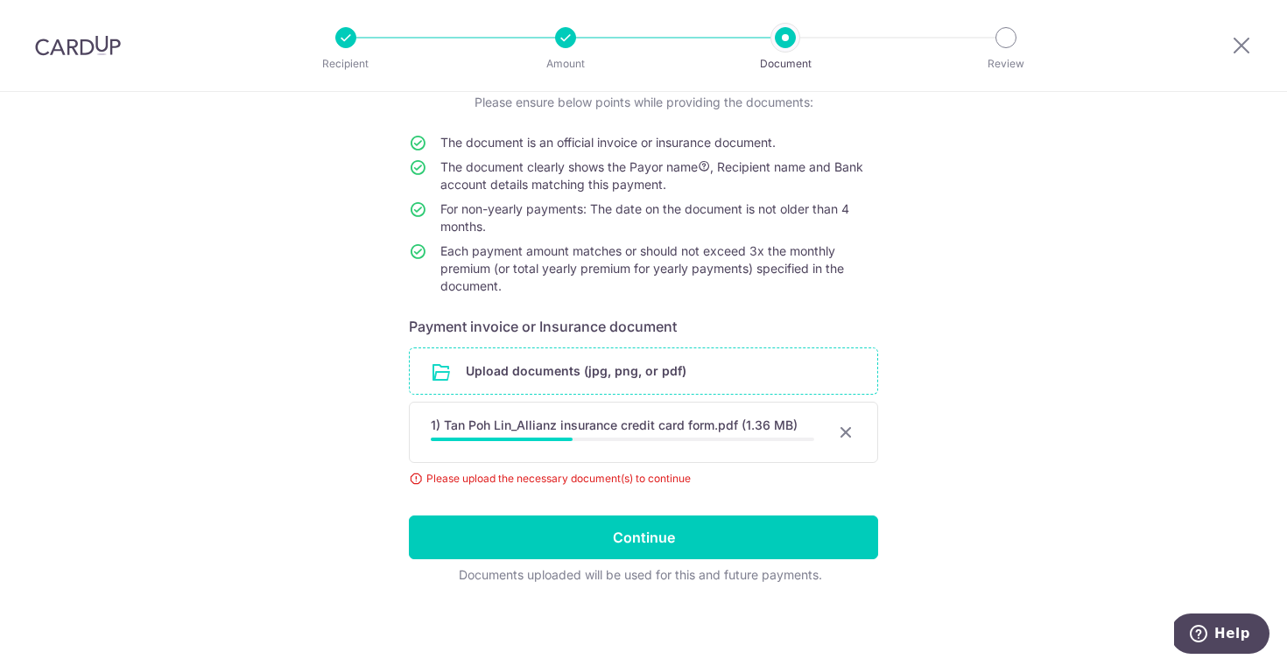
scroll to position [131, 0]
click at [850, 431] on div at bounding box center [845, 432] width 21 height 21
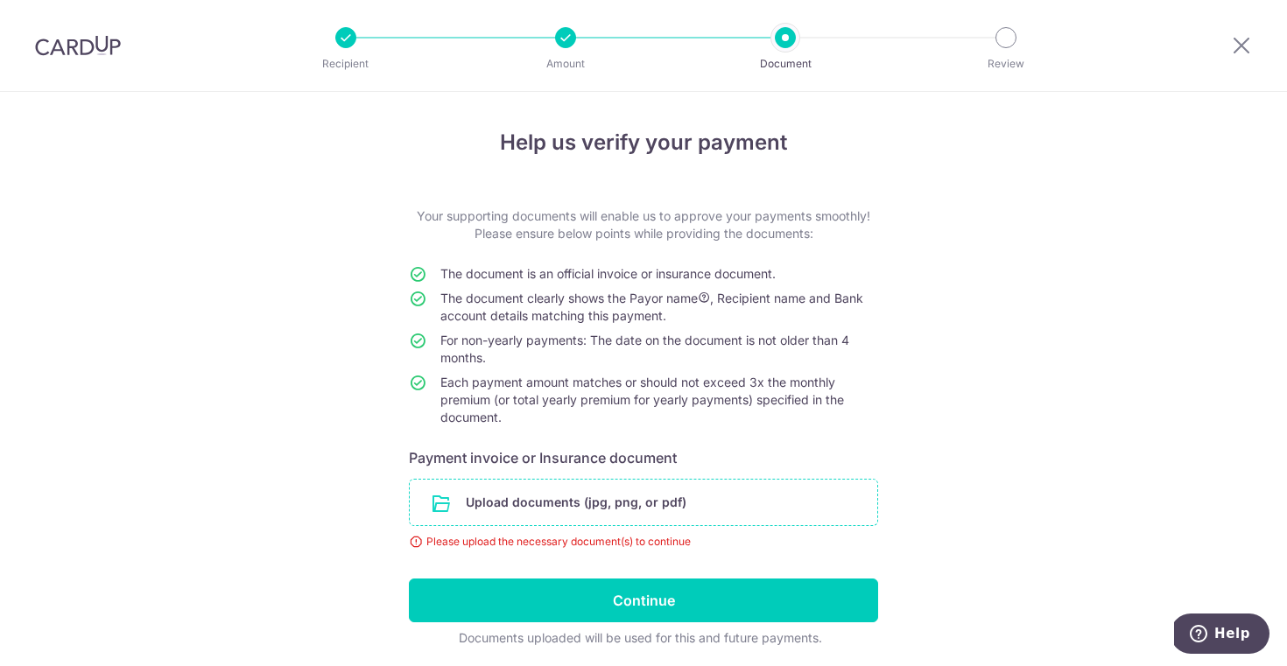
scroll to position [0, 0]
click at [566, 41] on div at bounding box center [565, 37] width 21 height 21
click at [1239, 47] on icon at bounding box center [1241, 45] width 21 height 22
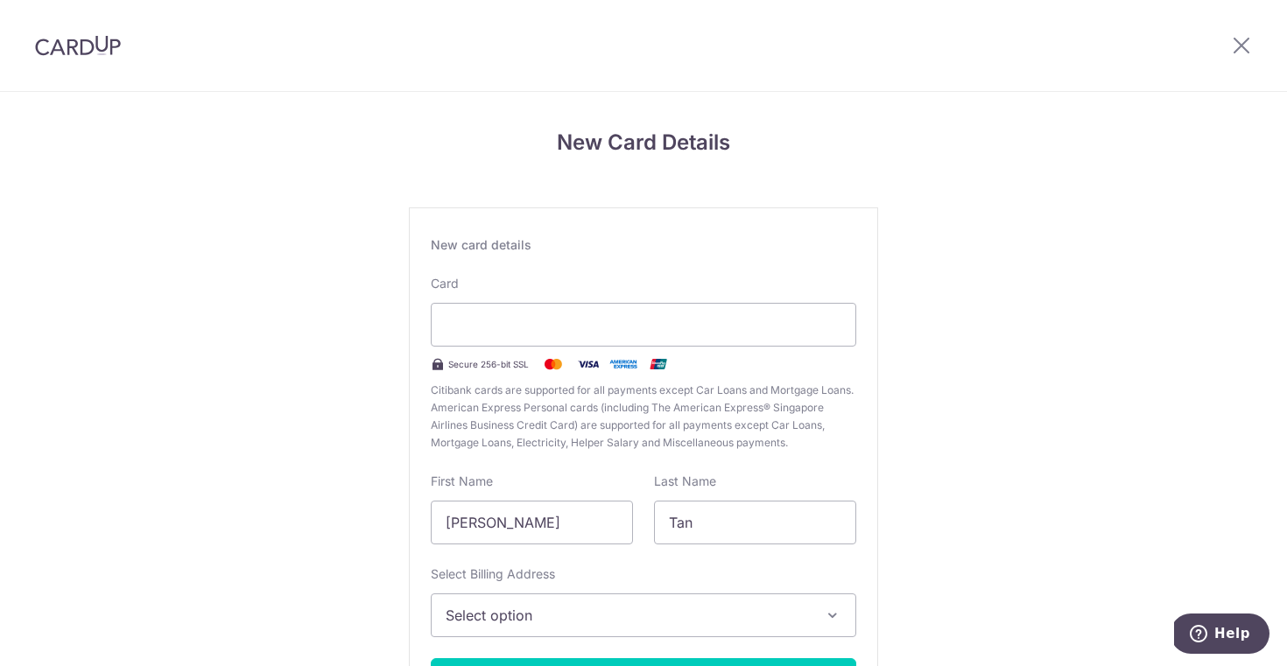
click at [412, 548] on div "New card details Card Secure 256-bit SSL Citibank cards are supported for all p…" at bounding box center [643, 477] width 469 height 538
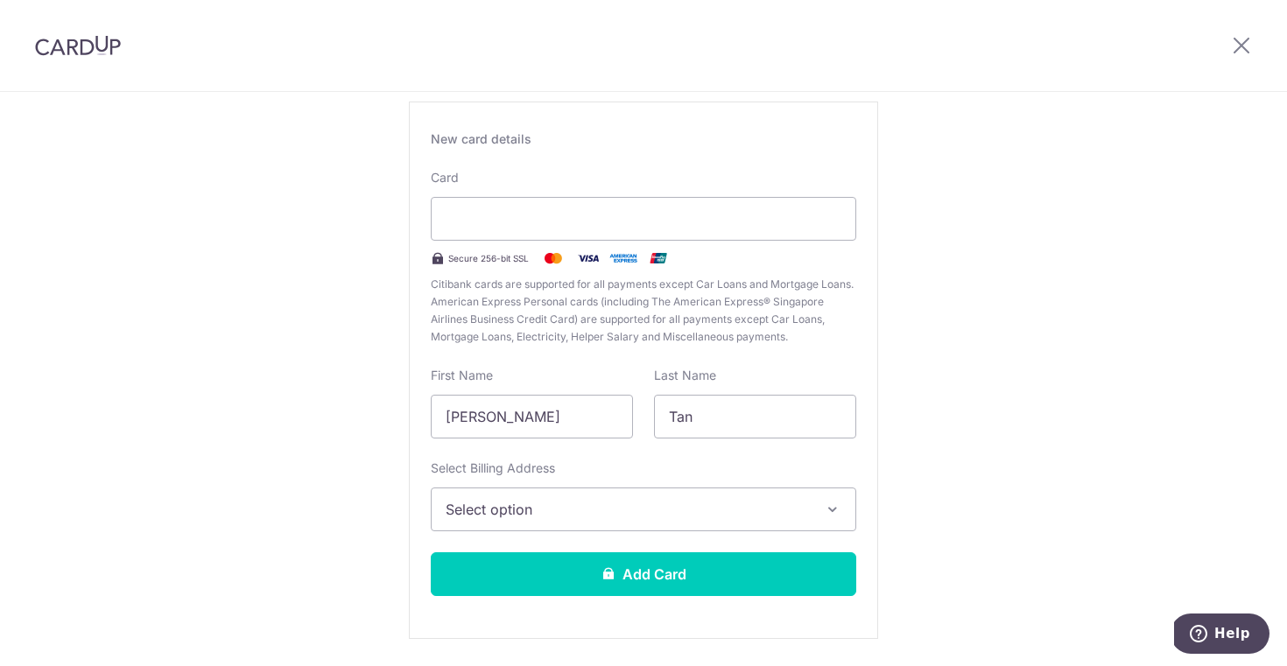
click at [520, 492] on button "Select option" at bounding box center [644, 510] width 426 height 44
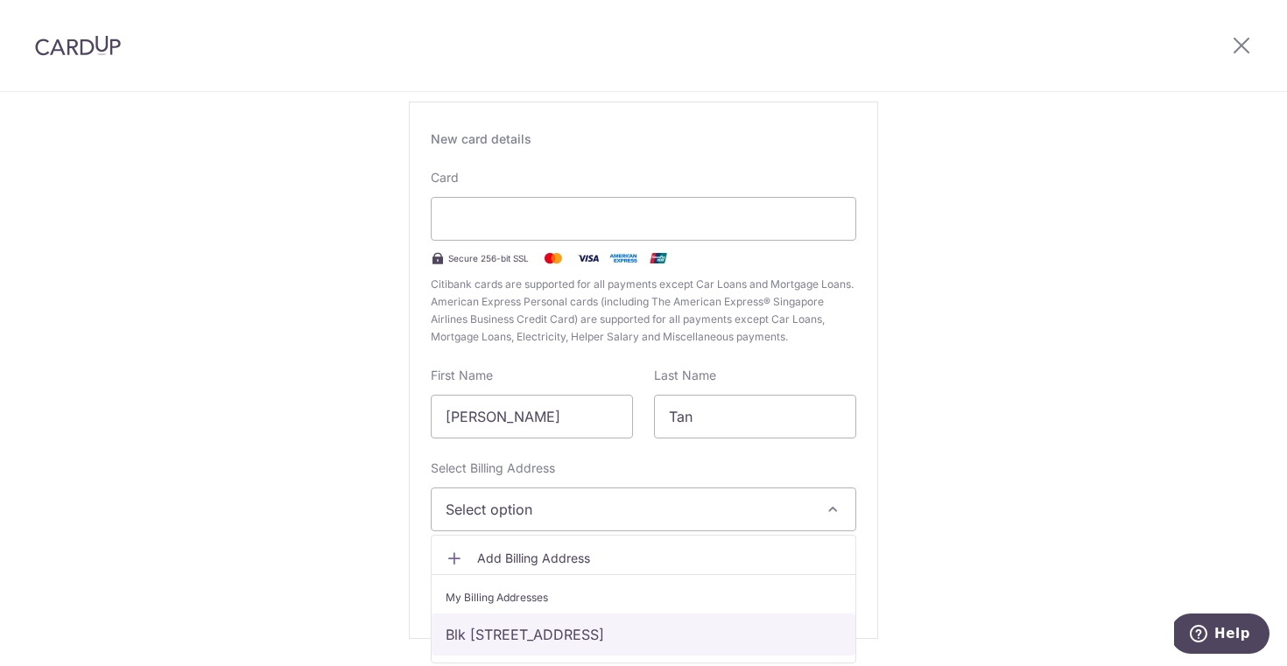
click at [512, 624] on link "Blk [STREET_ADDRESS]" at bounding box center [644, 635] width 424 height 42
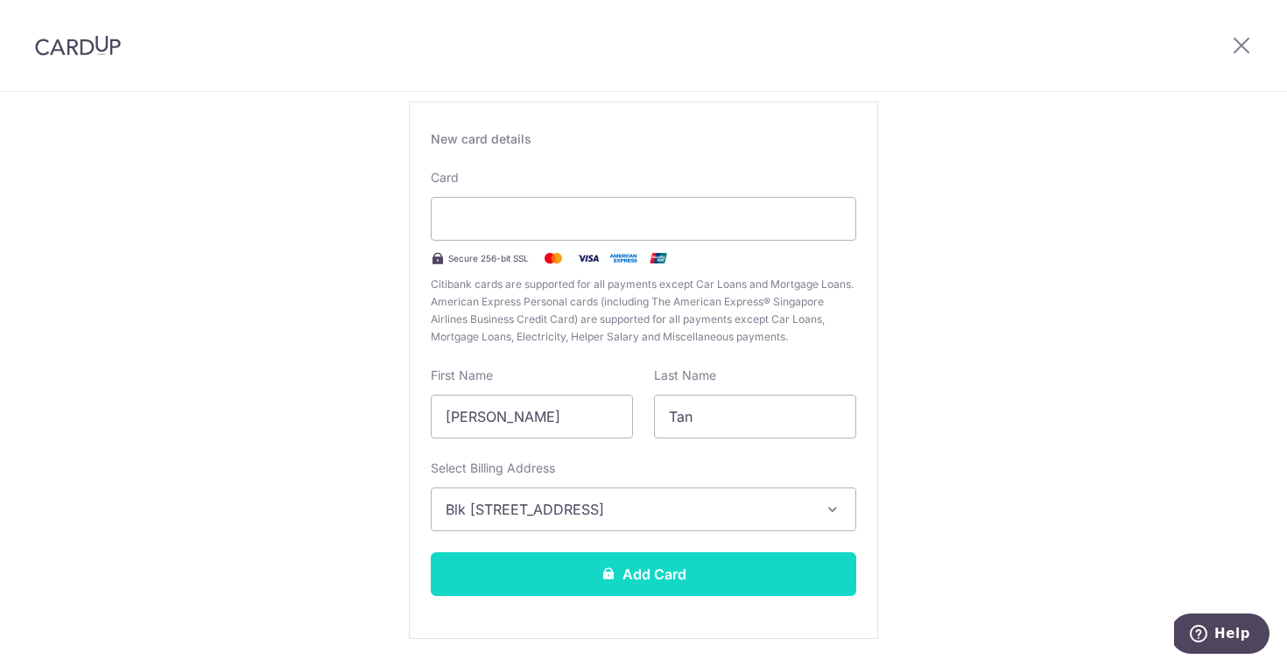
click at [548, 585] on button "Add Card" at bounding box center [644, 574] width 426 height 44
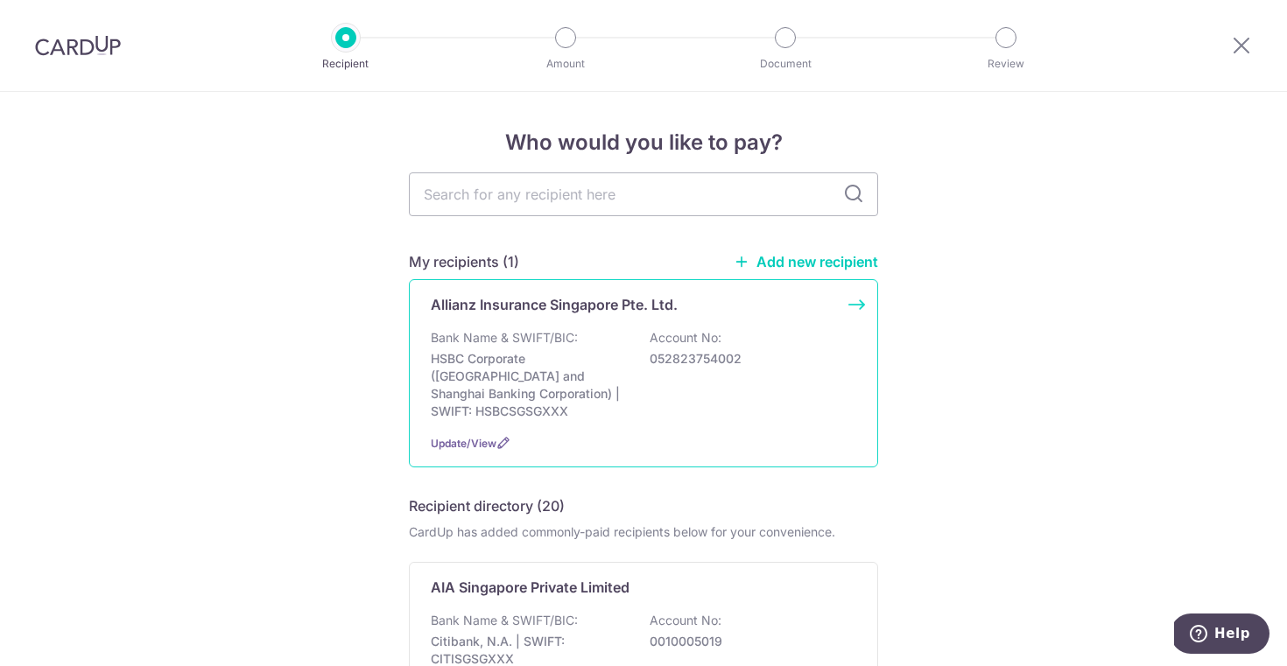
click at [714, 328] on div "Allianz Insurance Singapore Pte. Ltd. Bank Name & SWIFT/BIC: HSBC Corporate (Ho…" at bounding box center [643, 373] width 469 height 188
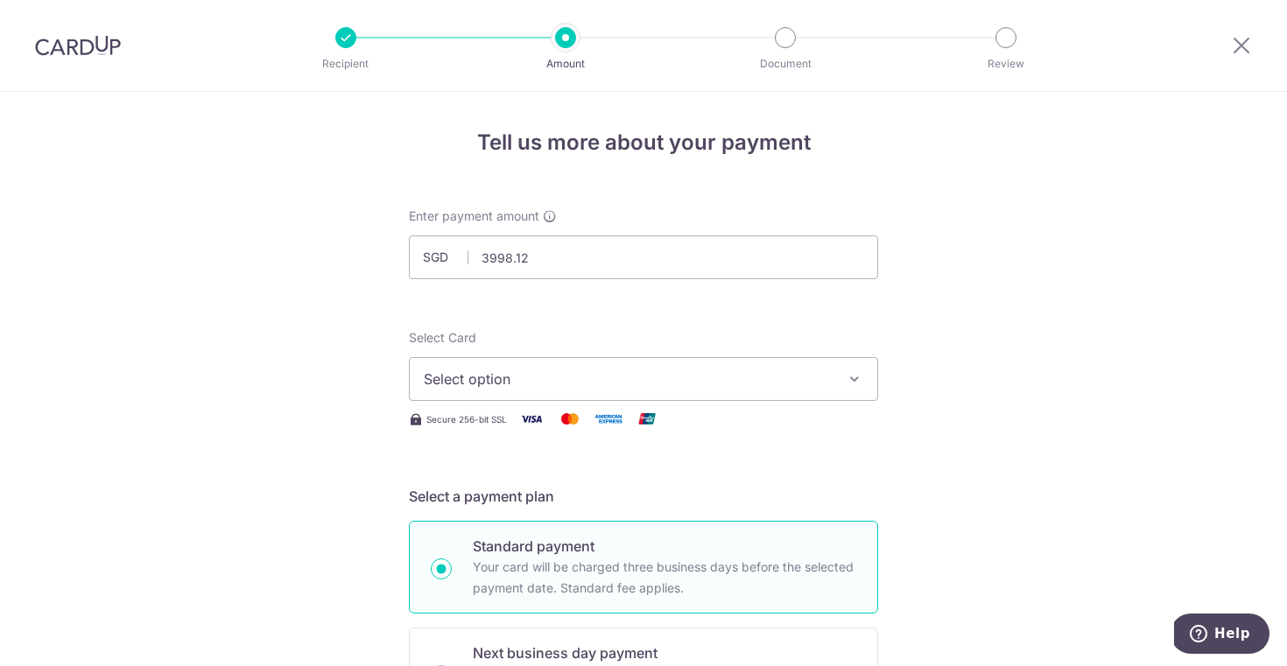
type input "3,998.12"
click at [489, 379] on span "Select option" at bounding box center [628, 379] width 408 height 21
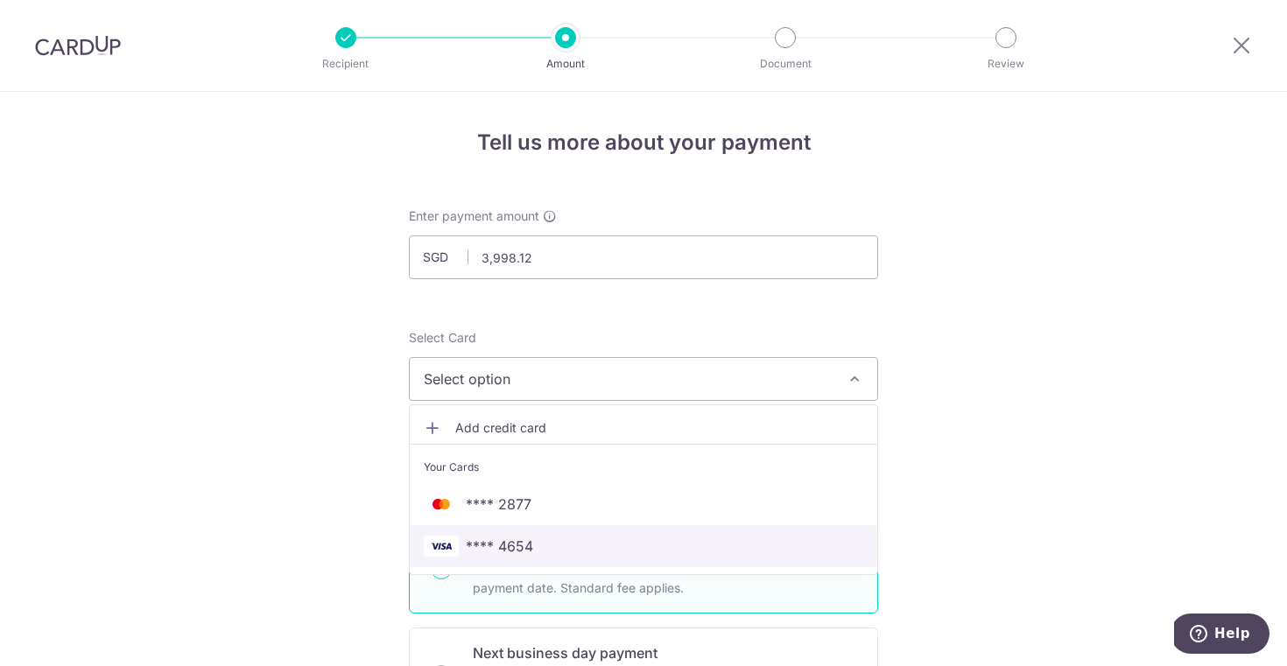
click at [531, 547] on span "**** 4654" at bounding box center [499, 546] width 67 height 21
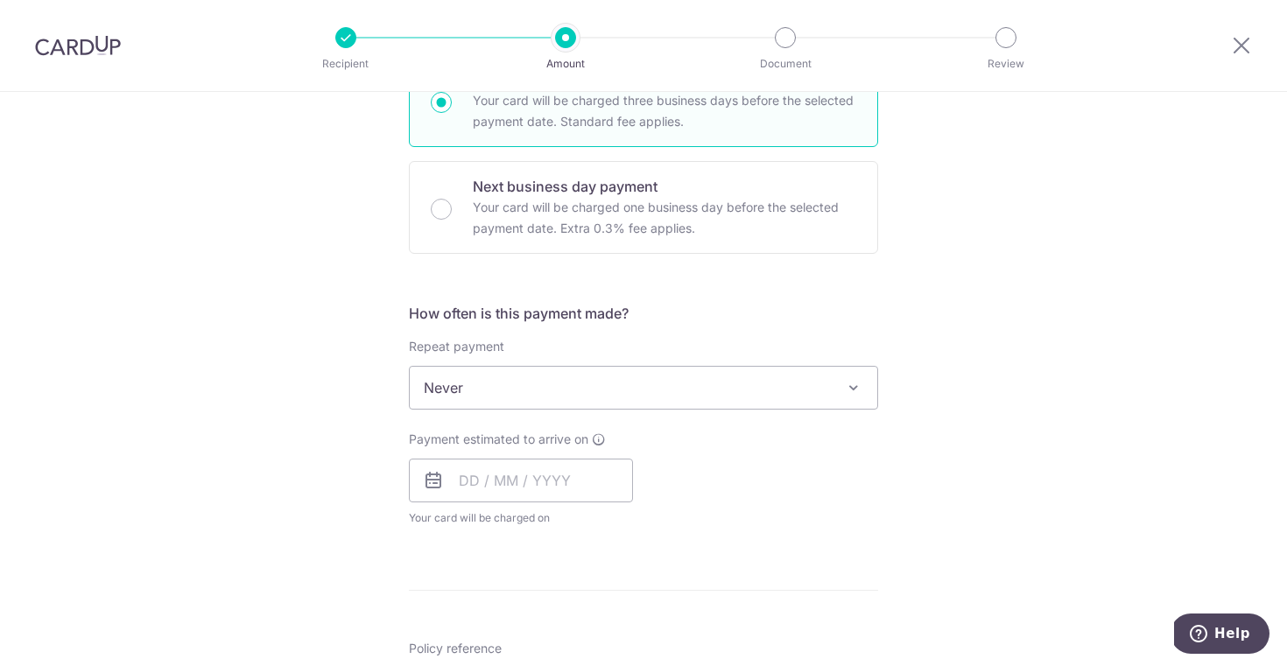
scroll to position [470, 0]
click at [465, 481] on input "text" at bounding box center [521, 477] width 224 height 44
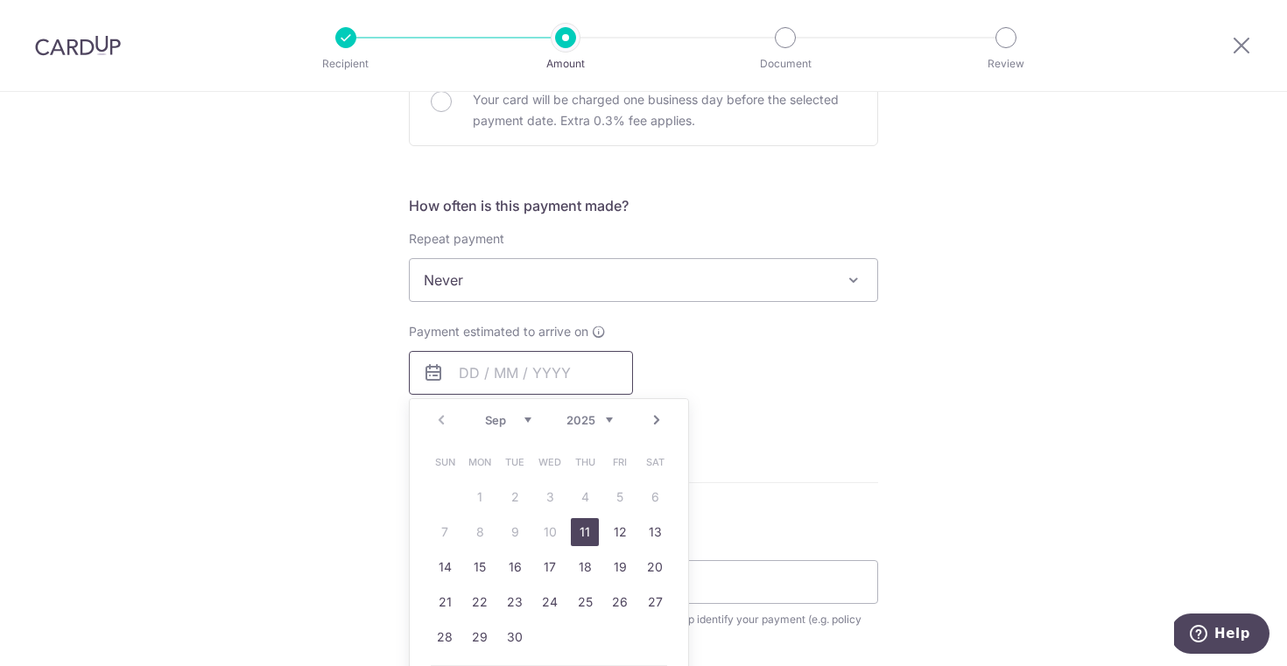
scroll to position [575, 0]
click at [585, 529] on link "11" at bounding box center [585, 531] width 28 height 28
type input "[DATE]"
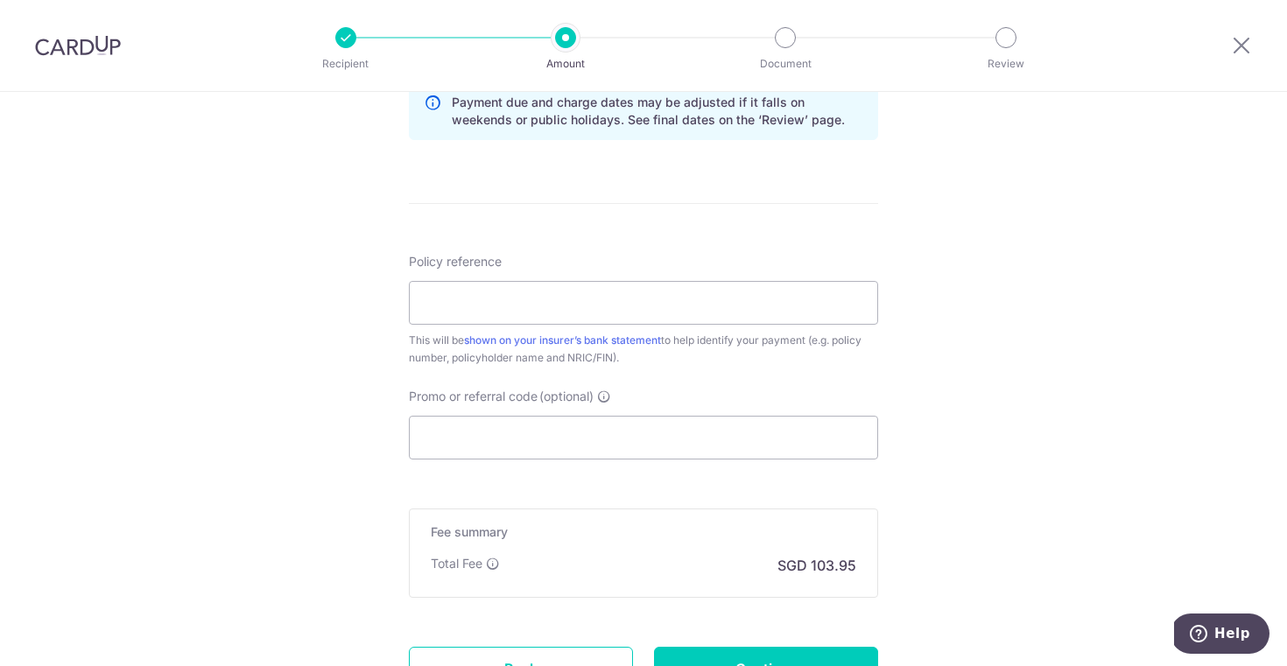
scroll to position [925, 0]
click at [459, 297] on input "Policy reference" at bounding box center [643, 304] width 469 height 44
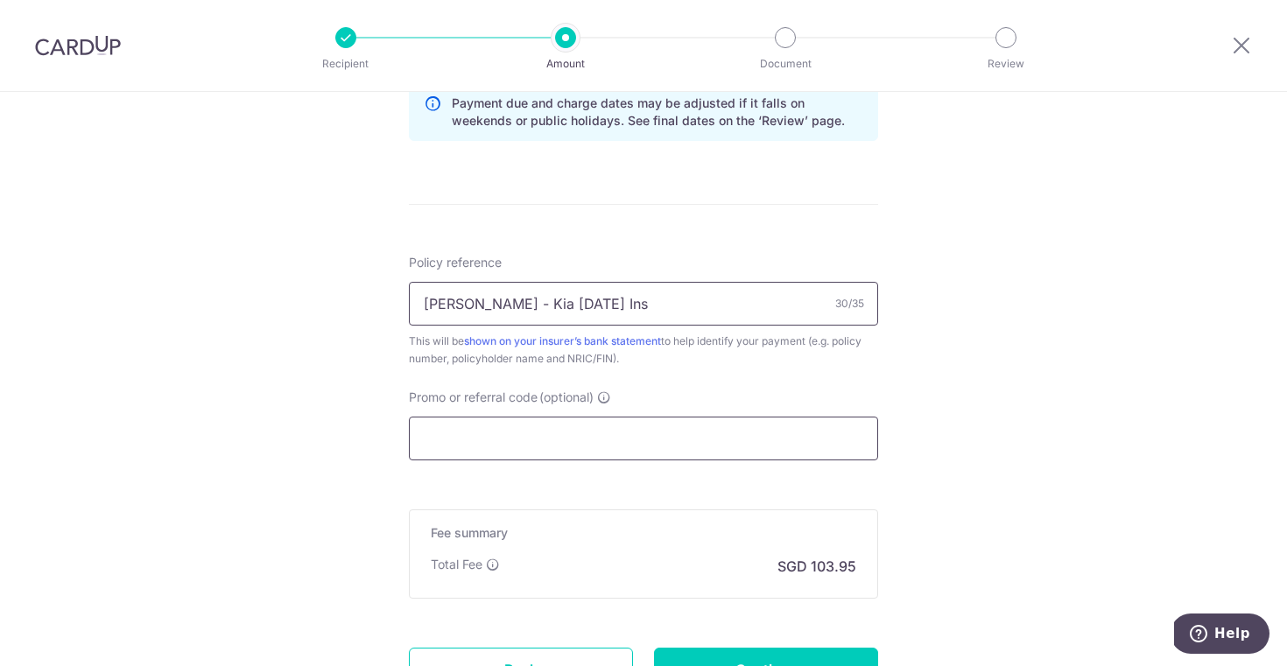
type input "[PERSON_NAME] - Kia [DATE] Ins"
click at [454, 428] on input "Promo or referral code (optional)" at bounding box center [643, 439] width 469 height 44
paste input "OFF225"
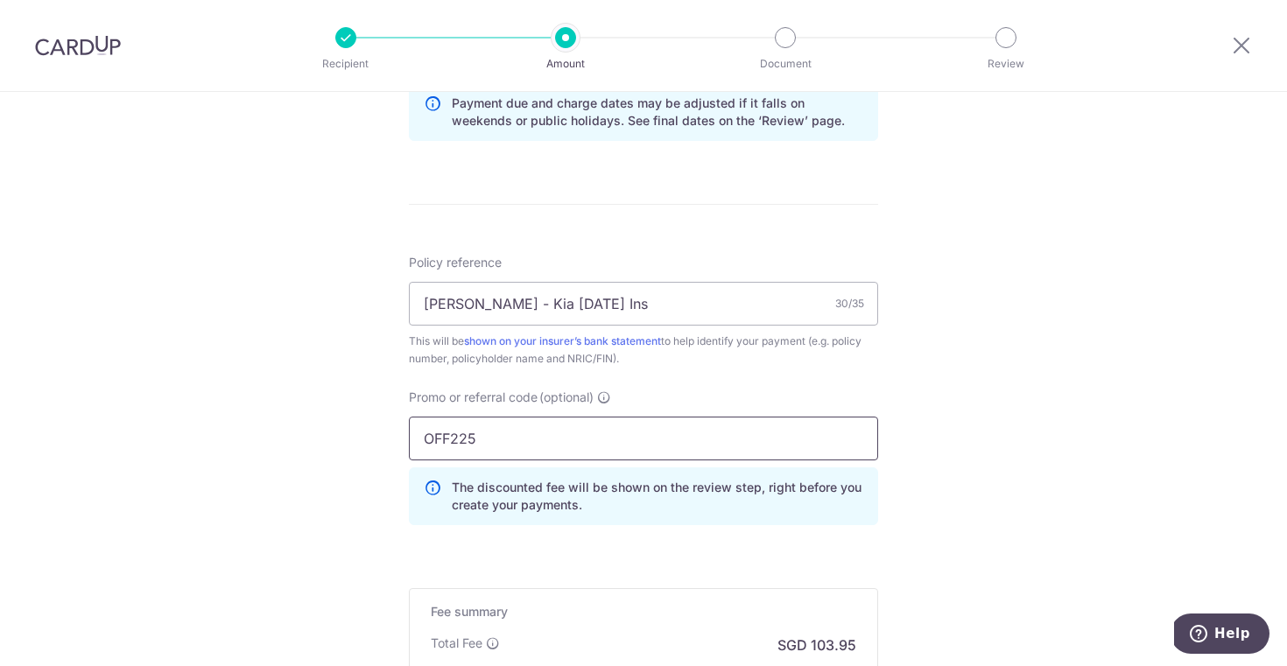
type input "OFF225"
click at [936, 488] on div "Tell us more about your payment Enter payment amount SGD 3,998.12 3998.12 Selec…" at bounding box center [643, 34] width 1287 height 1734
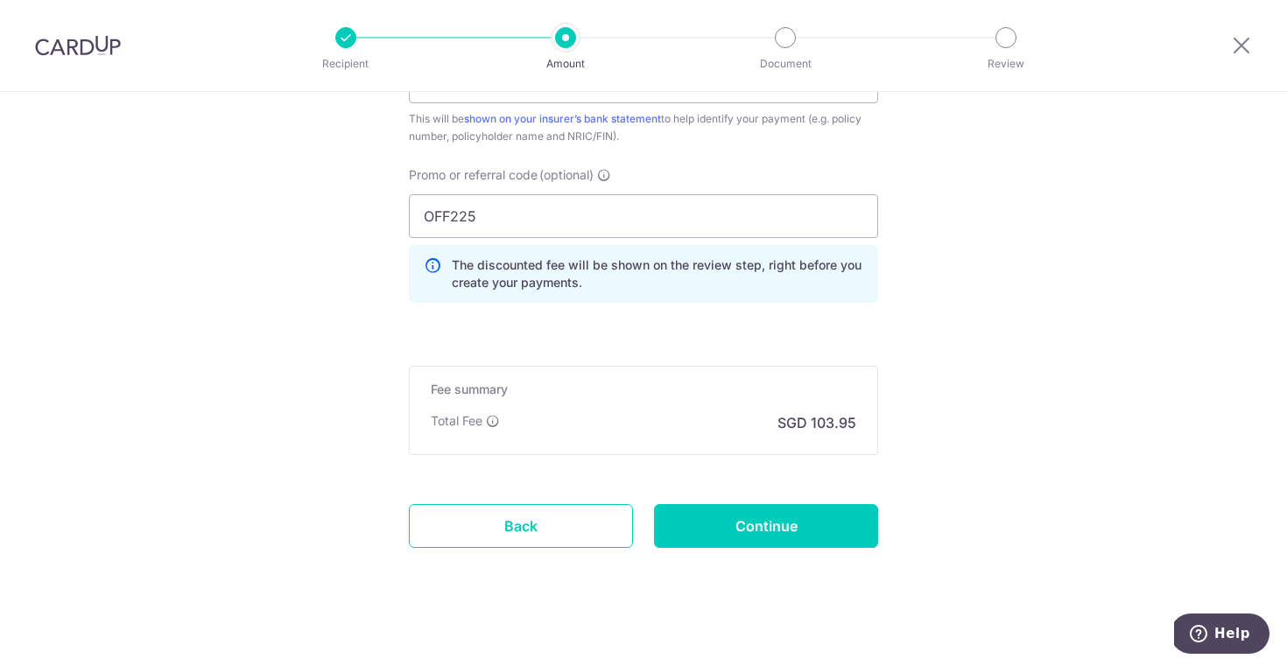
scroll to position [1149, 0]
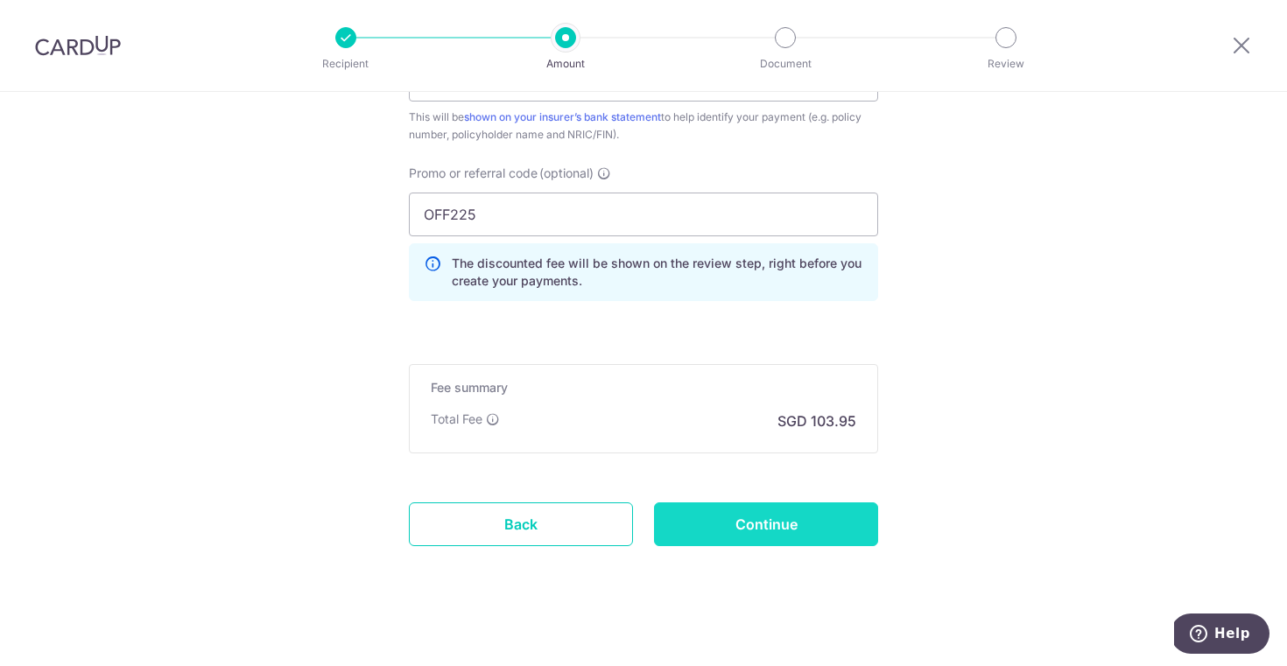
click at [834, 523] on input "Continue" at bounding box center [766, 525] width 224 height 44
type input "Create Schedule"
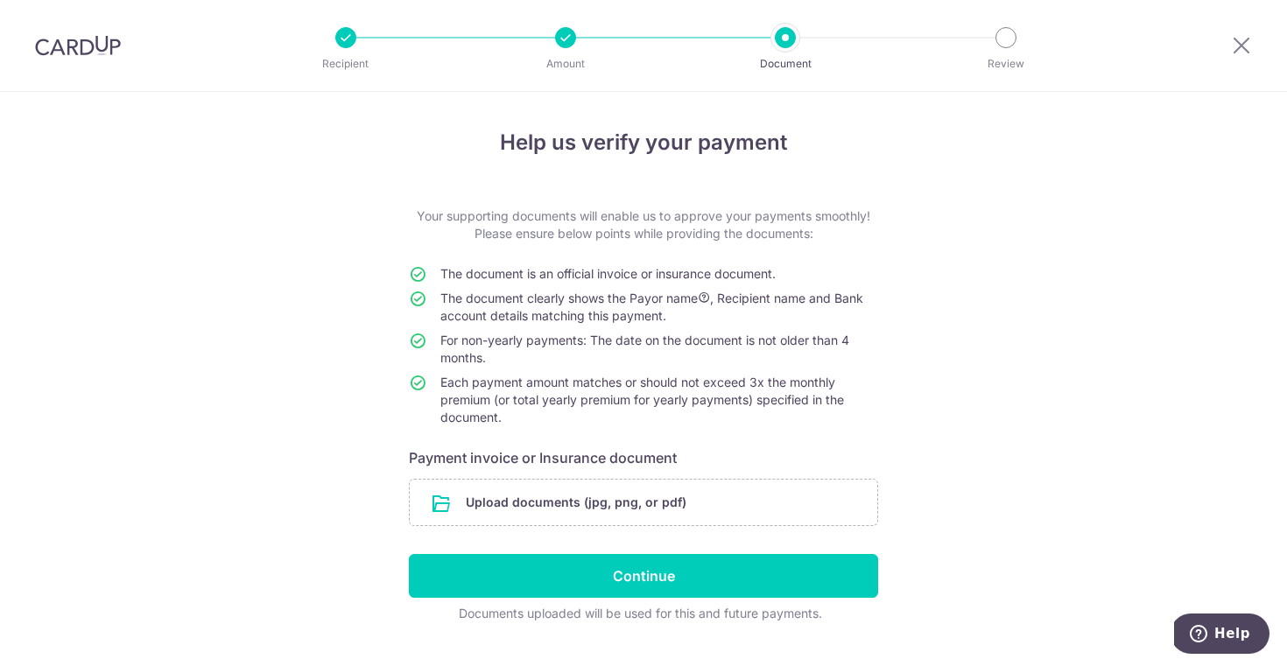
click at [675, 478] on form "Your supporting documents will enable us to approve your payments smoothly! Ple…" at bounding box center [643, 415] width 469 height 415
click at [675, 505] on input "file" at bounding box center [644, 503] width 468 height 46
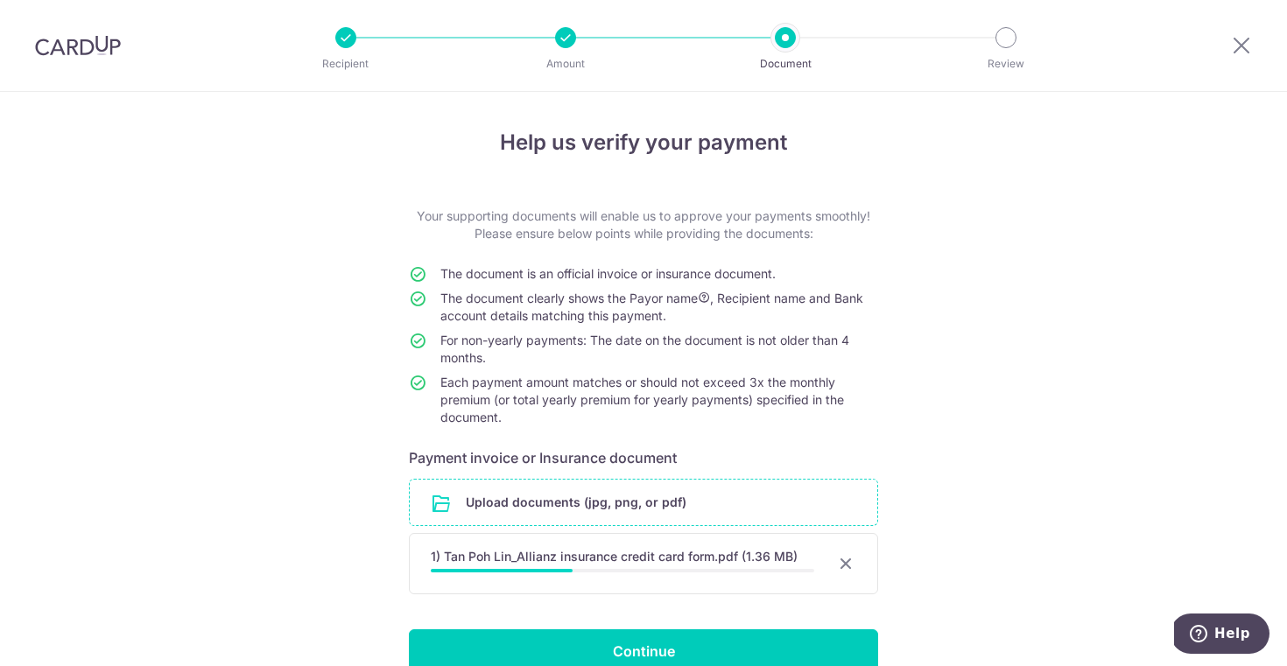
click at [978, 439] on div "Help us verify your payment Your supporting documents will enable us to approve…" at bounding box center [643, 436] width 1287 height 688
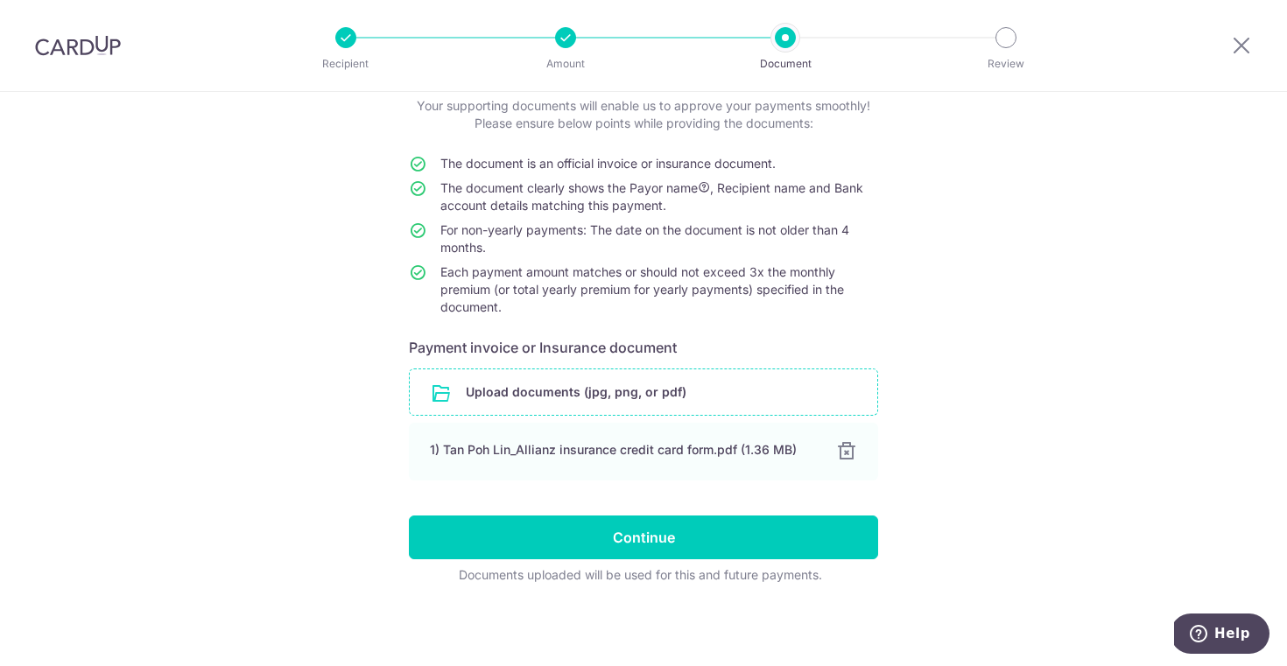
scroll to position [110, 0]
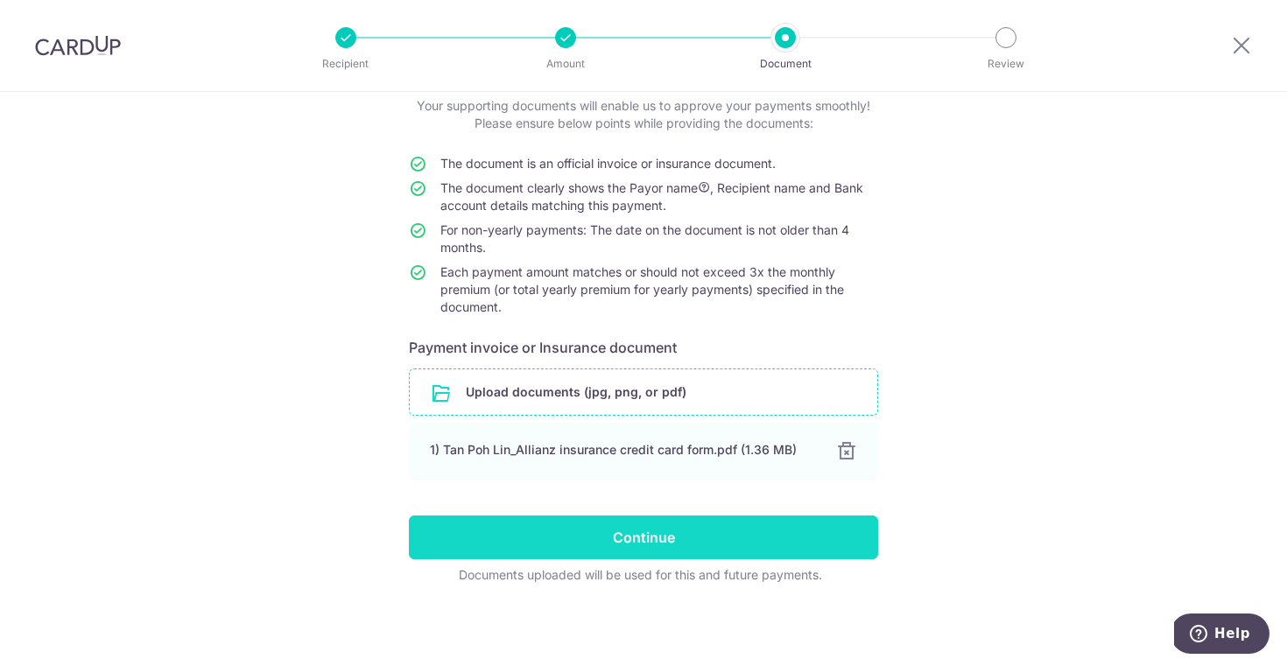
click at [770, 546] on input "Continue" at bounding box center [643, 538] width 469 height 44
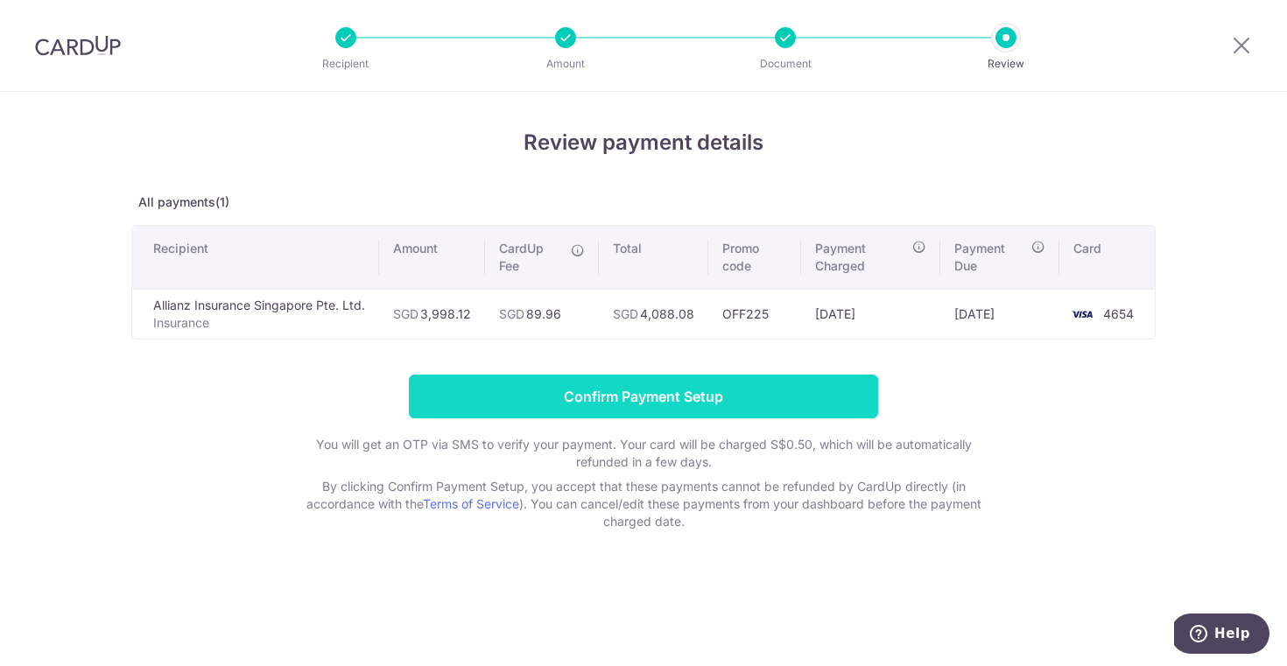
click at [741, 392] on input "Confirm Payment Setup" at bounding box center [643, 397] width 469 height 44
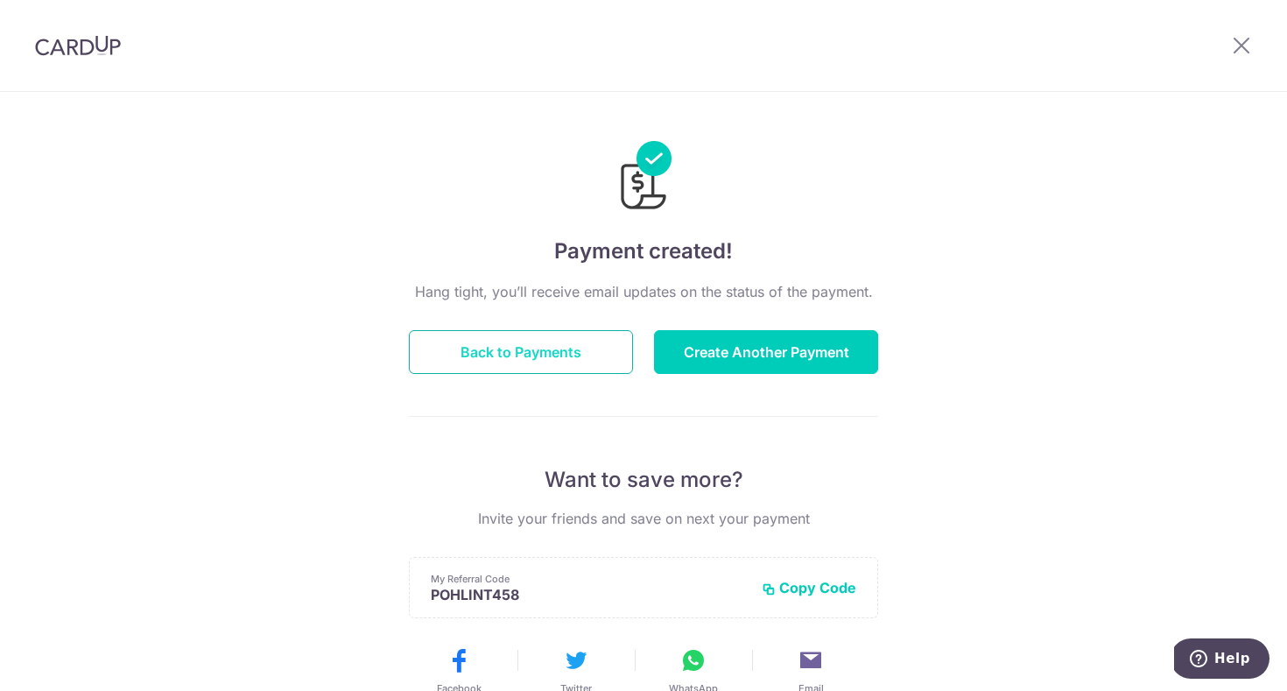
click at [553, 342] on button "Back to Payments" at bounding box center [521, 352] width 224 height 44
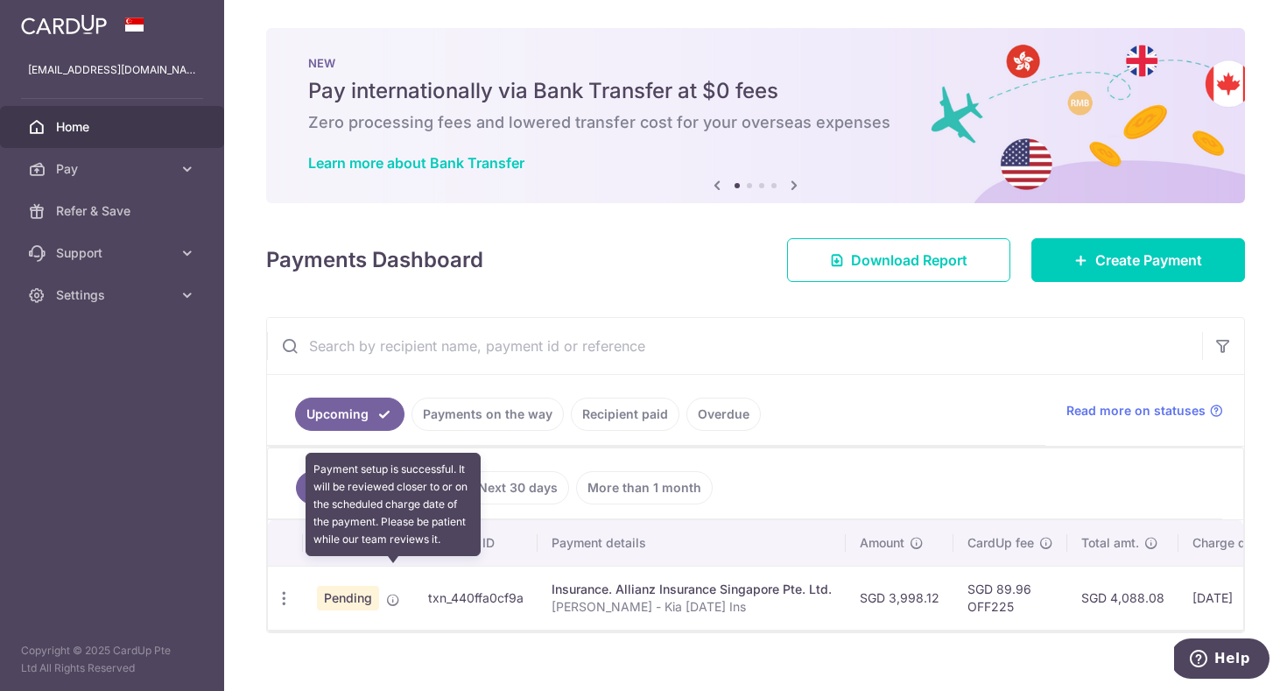
scroll to position [25, 0]
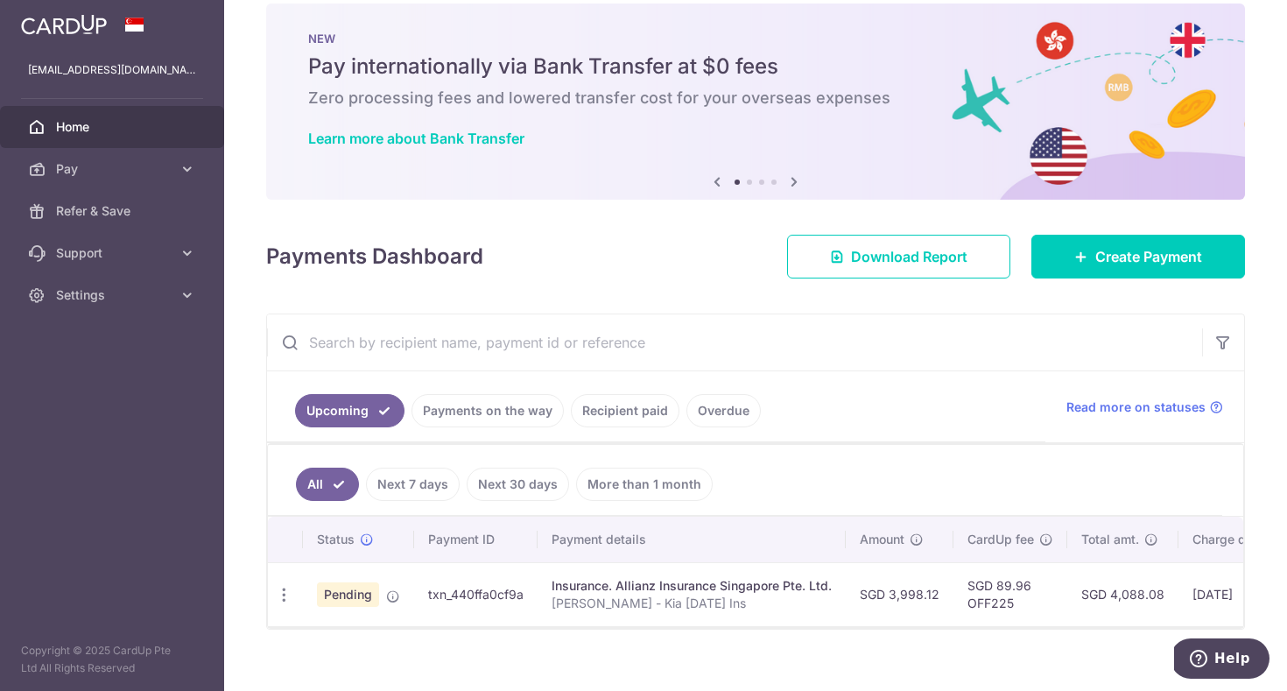
click at [353, 596] on span "Pending" at bounding box center [348, 594] width 62 height 25
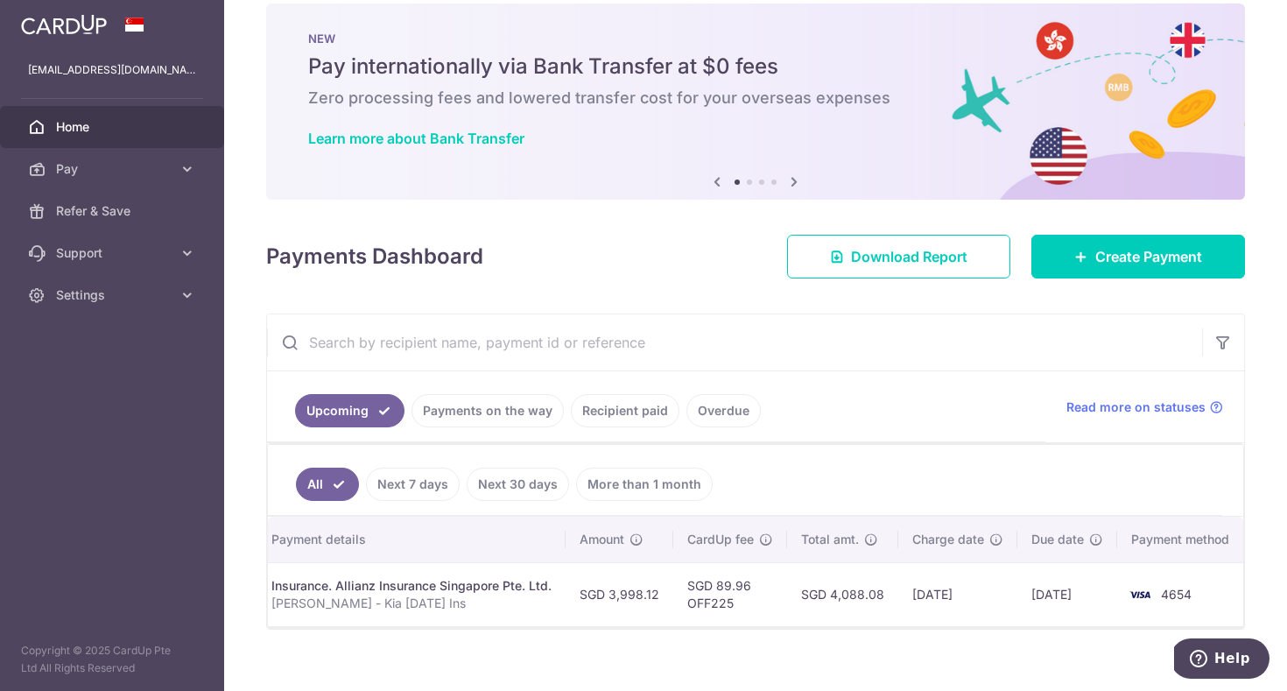
scroll to position [0, 276]
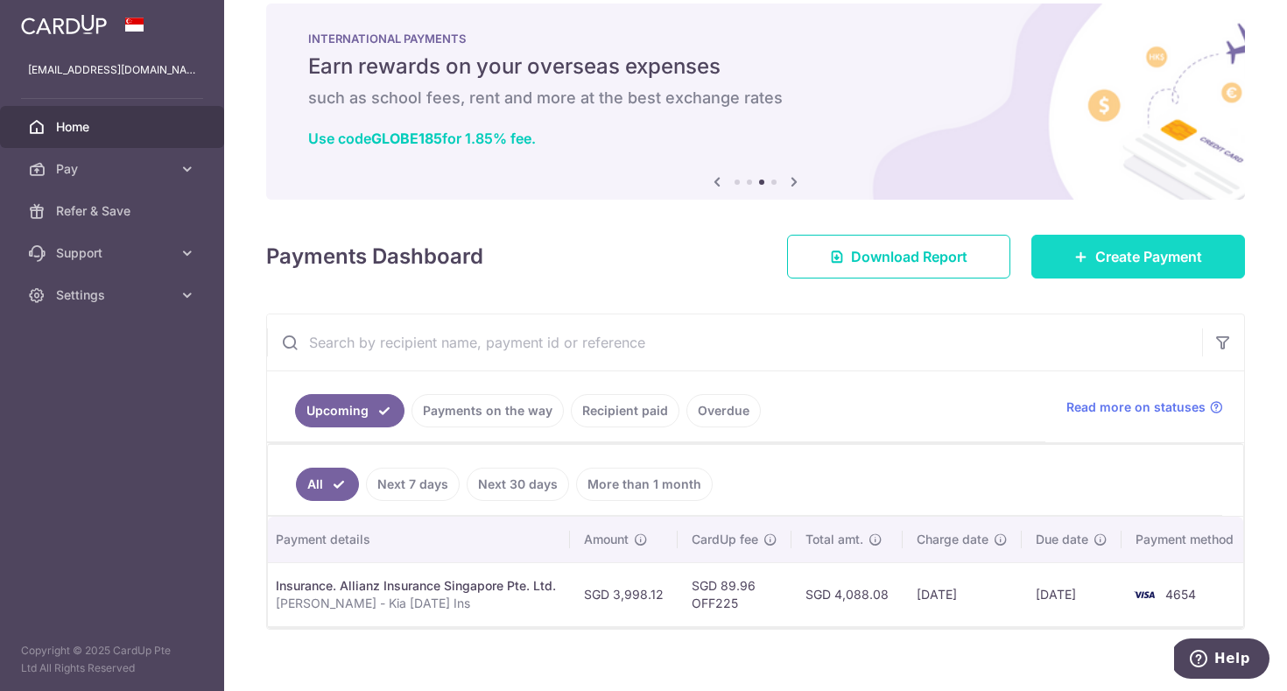
click at [1164, 272] on link "Create Payment" at bounding box center [1138, 257] width 214 height 44
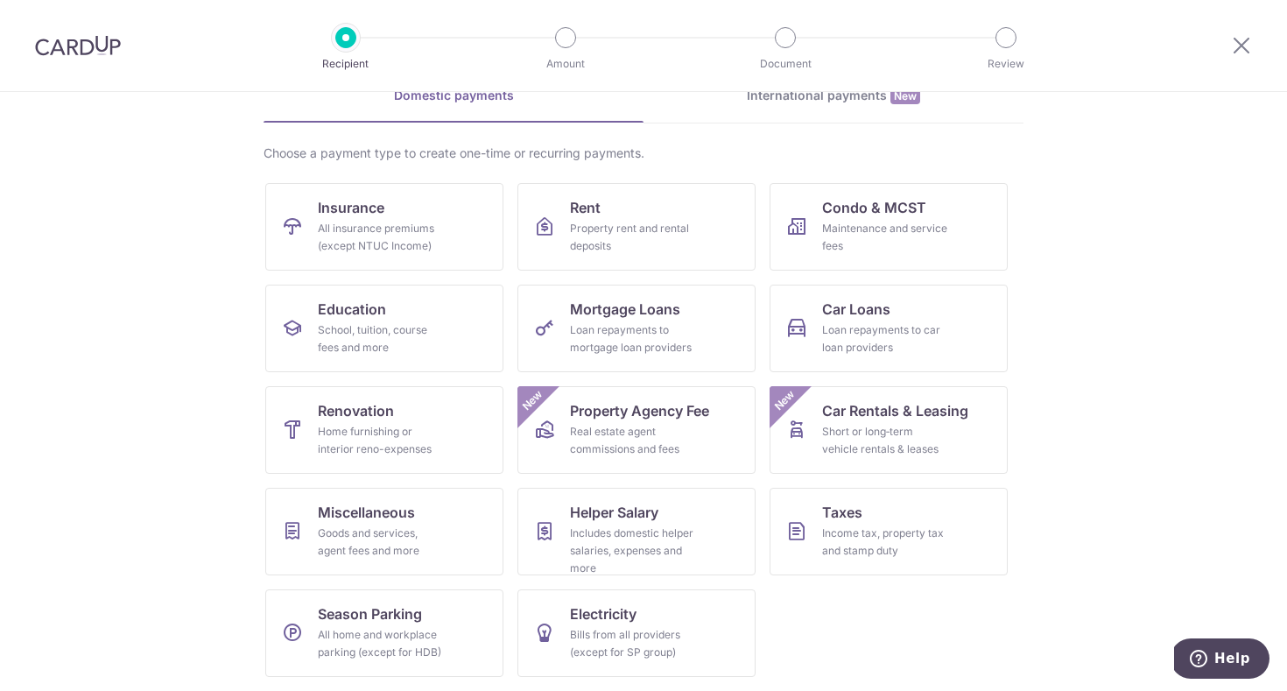
scroll to position [93, 0]
click at [881, 320] on link "Car Loans Loan repayments to car loan providers" at bounding box center [889, 329] width 238 height 88
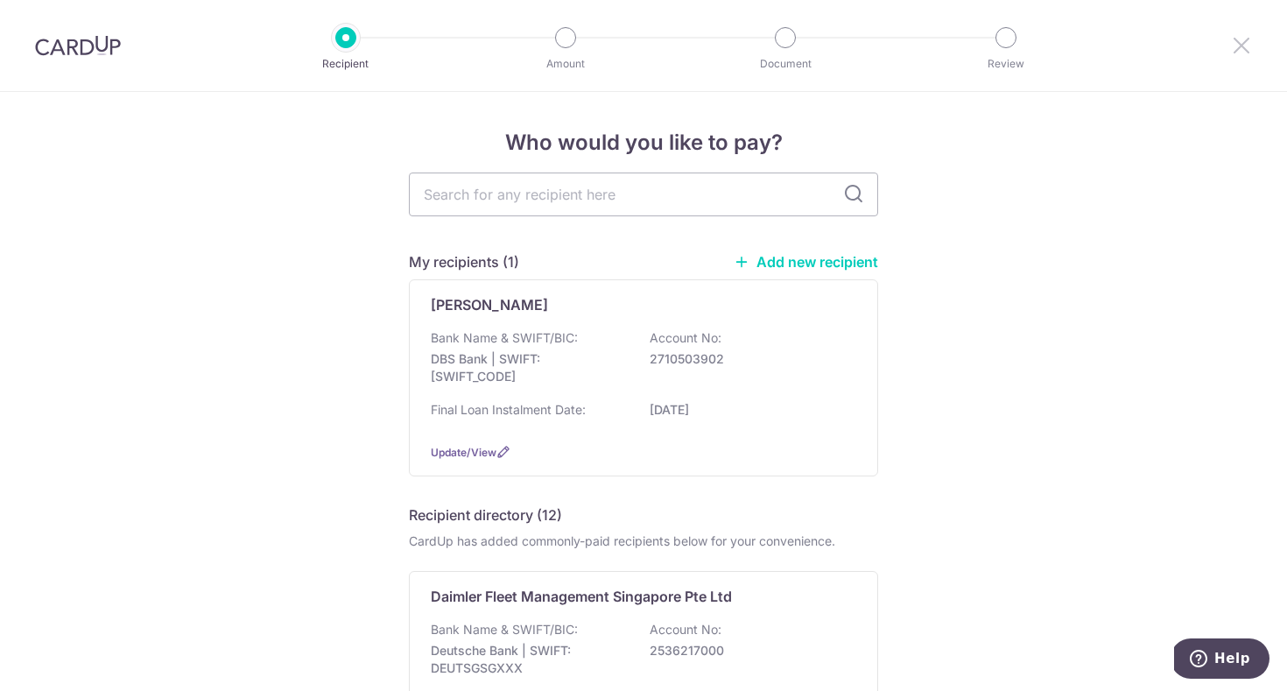
click at [1238, 42] on icon at bounding box center [1241, 45] width 21 height 22
